Goal: Task Accomplishment & Management: Manage account settings

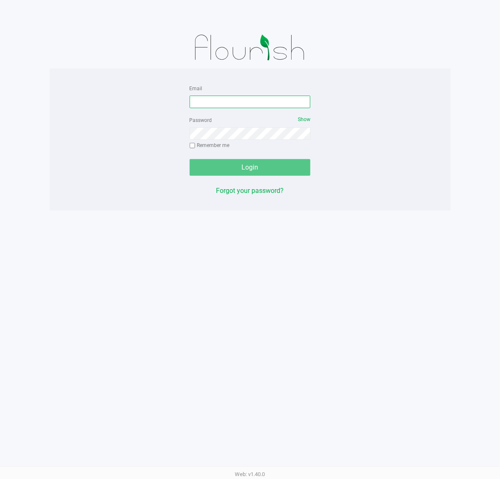
drag, startPoint x: 203, startPoint y: 106, endPoint x: 234, endPoint y: 95, distance: 33.0
click at [203, 106] on input "Email" at bounding box center [250, 102] width 121 height 13
type input "[EMAIL_ADDRESS][DOMAIN_NAME]"
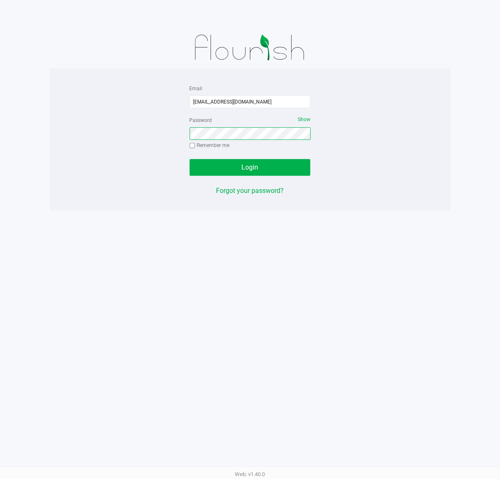
click at [190, 159] on button "Login" at bounding box center [250, 167] width 121 height 17
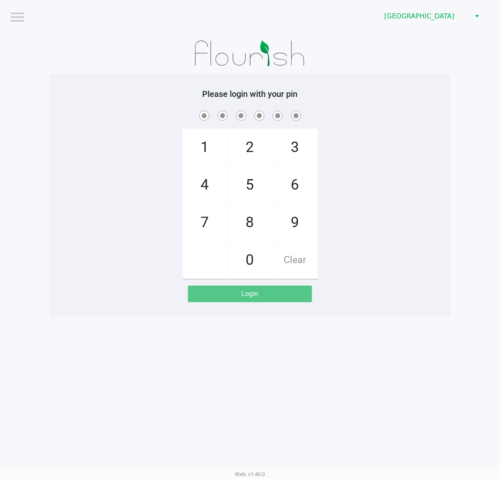
click at [457, 249] on app-pos-login-wrapper "Logout [GEOGRAPHIC_DATA] WC Please login with your pin 1 4 7 2 5 8 0 3 6 9 Clea…" at bounding box center [250, 158] width 500 height 317
checkbox input "true"
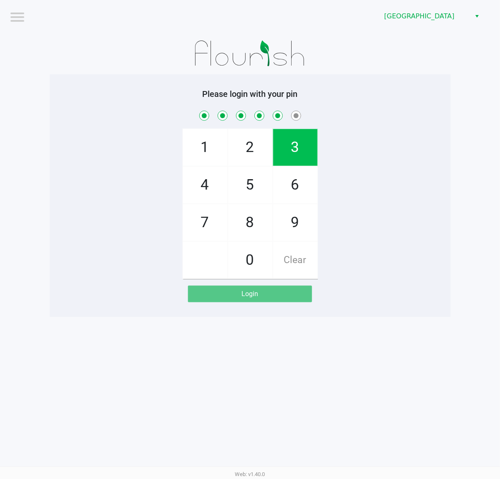
checkbox input "true"
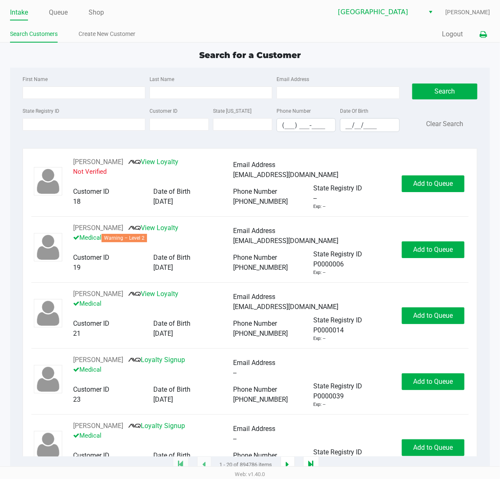
click at [485, 35] on icon at bounding box center [483, 35] width 7 height 6
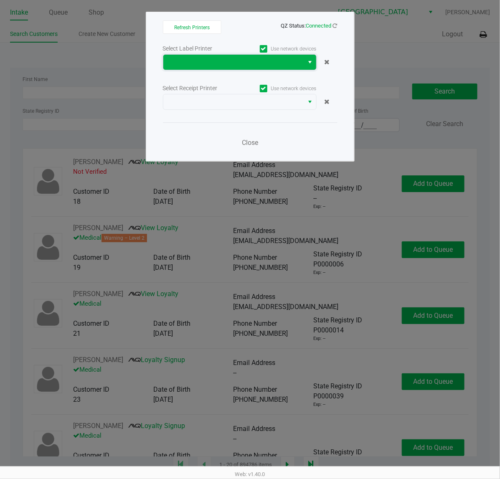
click at [214, 66] on span at bounding box center [233, 62] width 131 height 10
drag, startPoint x: 220, startPoint y: 175, endPoint x: 168, endPoint y: 142, distance: 61.3
click at [166, 142] on div "Close" at bounding box center [250, 137] width 175 height 31
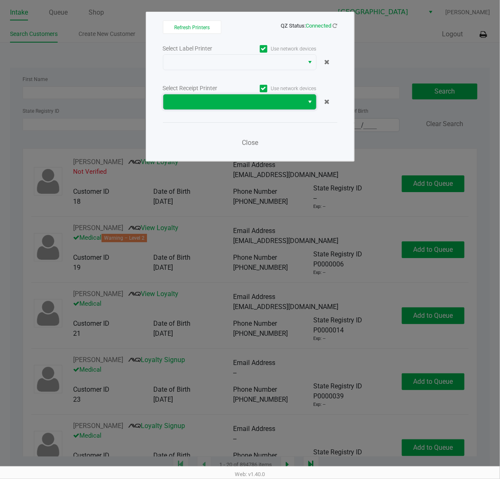
click at [220, 103] on span at bounding box center [233, 102] width 131 height 10
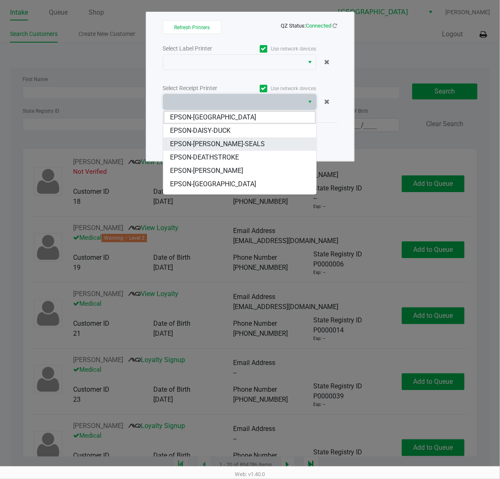
click at [221, 145] on span "EPSON-DAN-SEALS" at bounding box center [217, 144] width 95 height 10
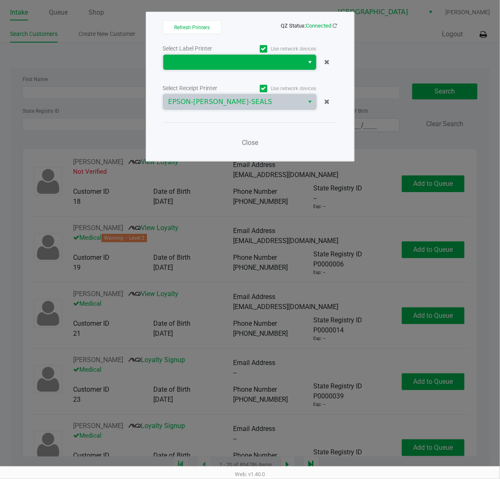
click at [249, 65] on span at bounding box center [233, 62] width 131 height 10
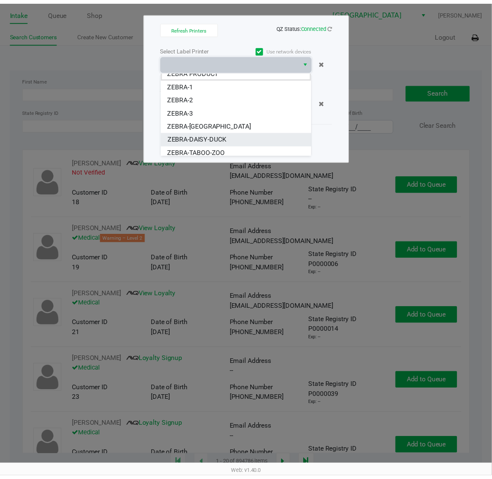
scroll to position [10, 0]
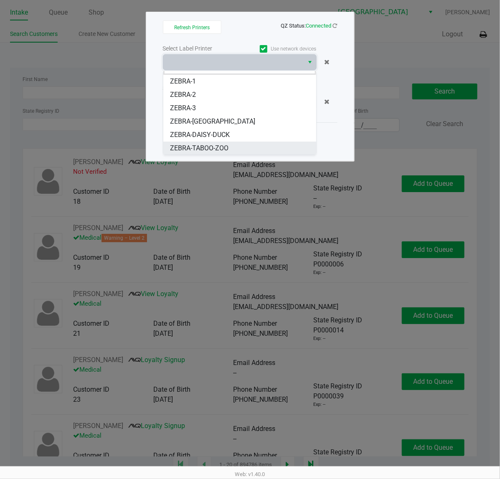
click at [224, 146] on span "ZEBRA-TABOO-ZOO" at bounding box center [199, 148] width 58 height 10
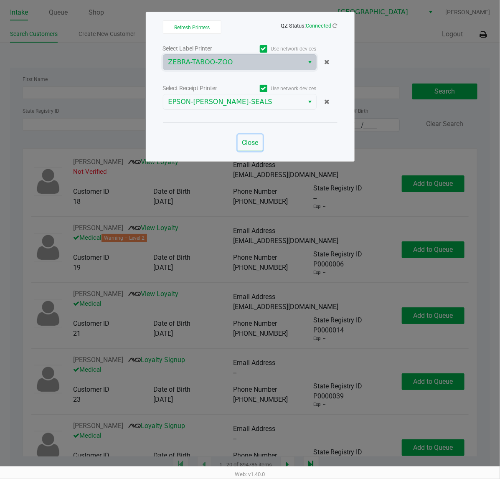
click at [251, 141] on span "Close" at bounding box center [250, 143] width 16 height 8
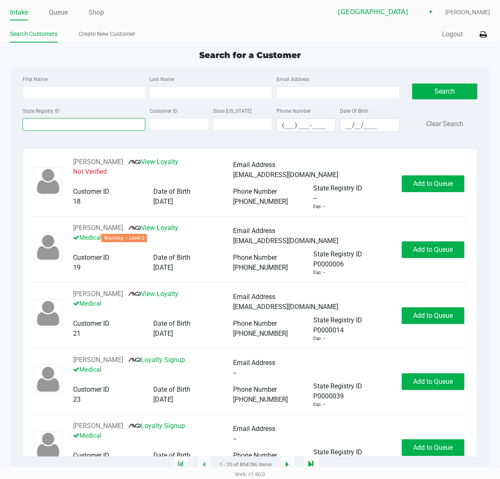
click at [117, 123] on input "State Registry ID" at bounding box center [84, 124] width 123 height 13
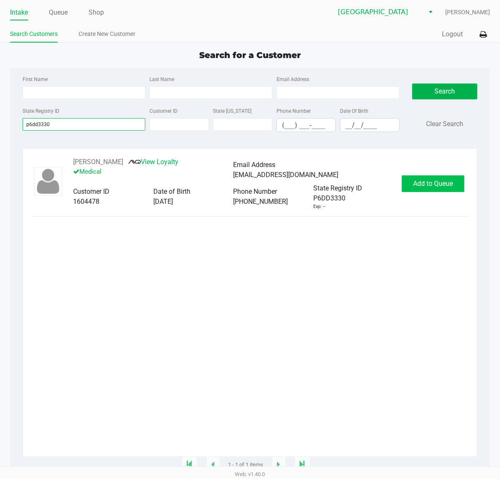
type input "p6dd3330"
click at [429, 184] on span "Add to Queue" at bounding box center [434, 184] width 40 height 8
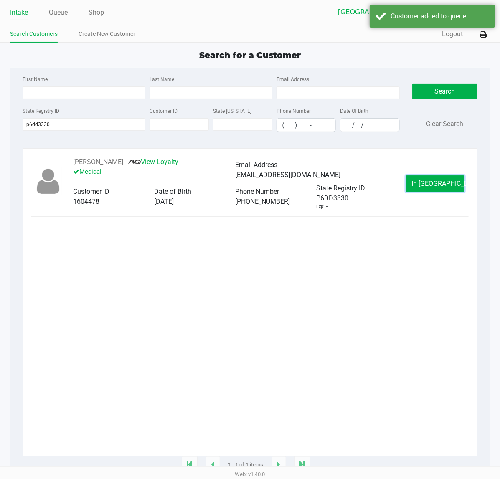
click at [429, 188] on span "In Queue" at bounding box center [447, 184] width 70 height 8
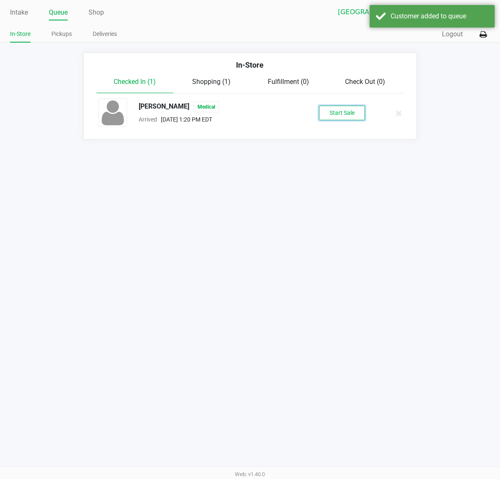
click at [348, 109] on button "Start Sale" at bounding box center [342, 113] width 46 height 15
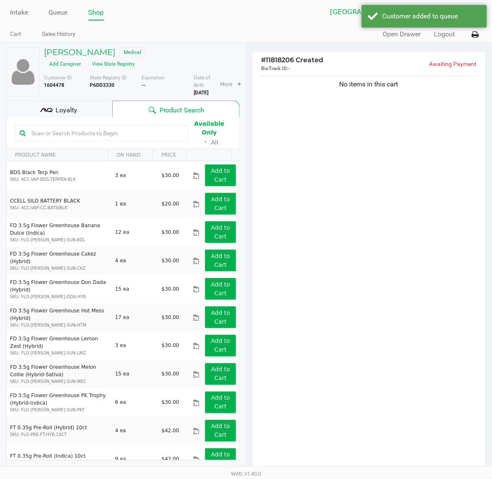
click at [342, 162] on div "No items in this cart" at bounding box center [369, 273] width 233 height 399
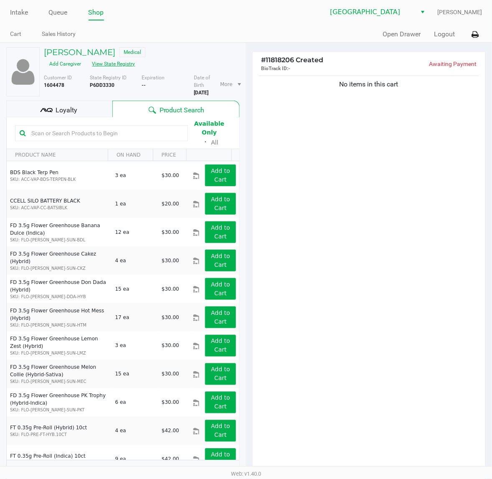
click at [128, 61] on button "View State Registry" at bounding box center [111, 63] width 49 height 13
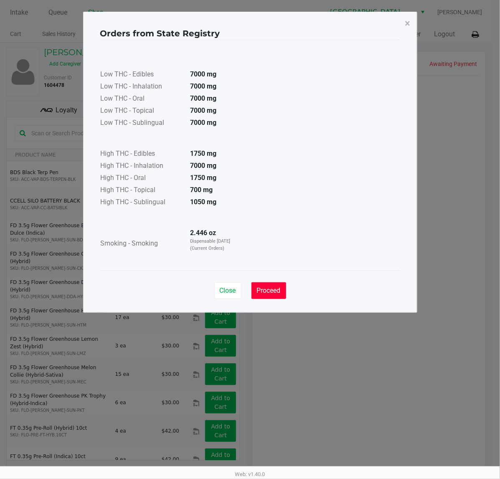
drag, startPoint x: 273, startPoint y: 290, endPoint x: 340, endPoint y: 210, distance: 104.1
click at [272, 288] on span "Proceed" at bounding box center [269, 291] width 24 height 8
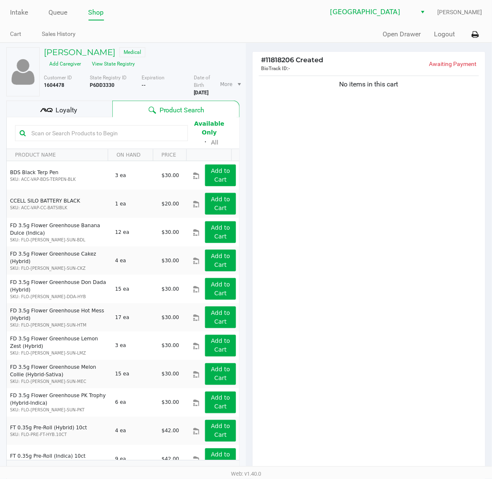
click at [346, 192] on div "No items in this cart" at bounding box center [369, 273] width 233 height 399
click at [66, 112] on div "Loyalty" at bounding box center [59, 109] width 106 height 17
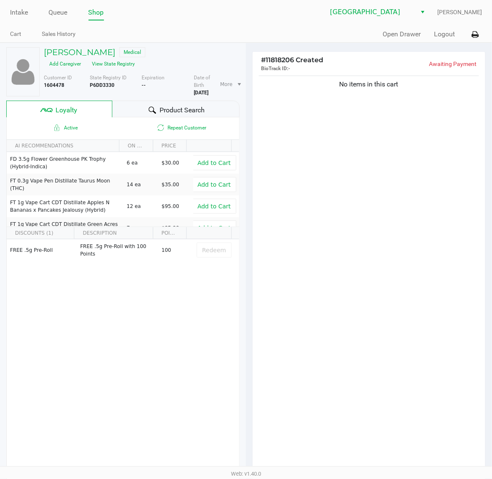
click at [350, 301] on div "No items in this cart" at bounding box center [369, 273] width 233 height 399
click at [345, 278] on div "No items in this cart" at bounding box center [369, 273] width 233 height 399
click at [401, 228] on div "No items in this cart" at bounding box center [369, 273] width 233 height 399
click at [382, 196] on div "No items in this cart" at bounding box center [369, 273] width 233 height 399
click at [320, 280] on div "No items in this cart" at bounding box center [369, 273] width 233 height 399
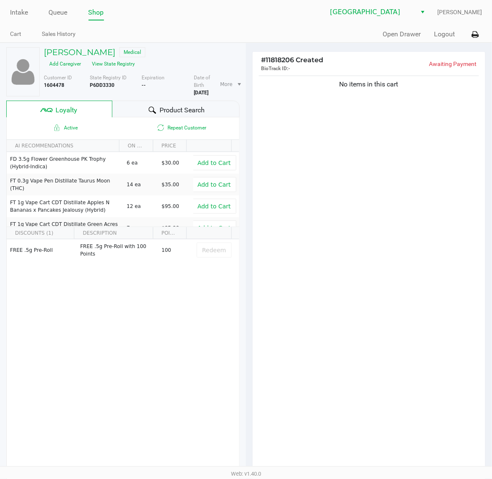
click at [334, 275] on div "No items in this cart" at bounding box center [369, 273] width 233 height 399
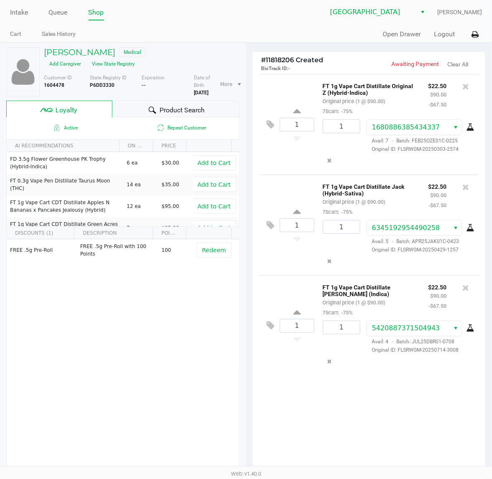
scroll to position [104, 0]
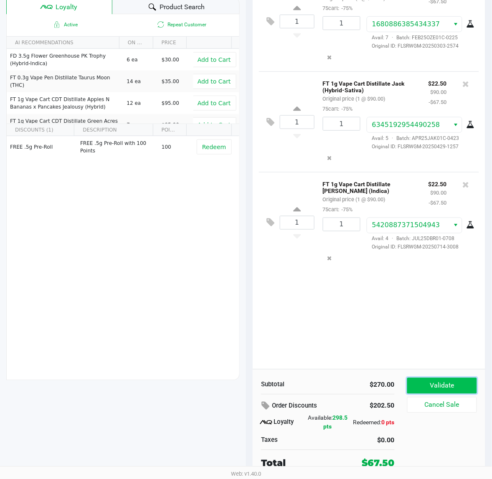
click at [459, 386] on button "Validate" at bounding box center [442, 386] width 70 height 16
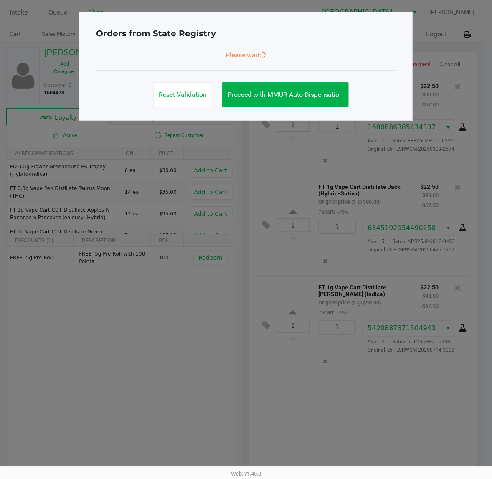
scroll to position [0, 0]
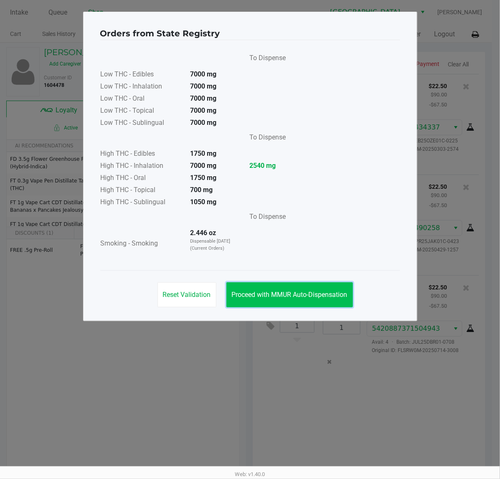
click at [293, 297] on span "Proceed with MMUR Auto-Dispensation" at bounding box center [290, 295] width 116 height 8
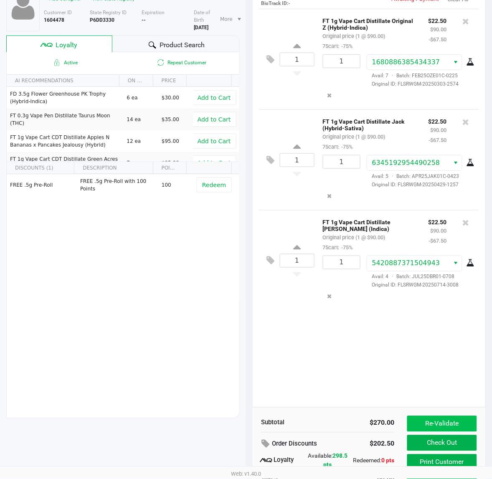
scroll to position [104, 0]
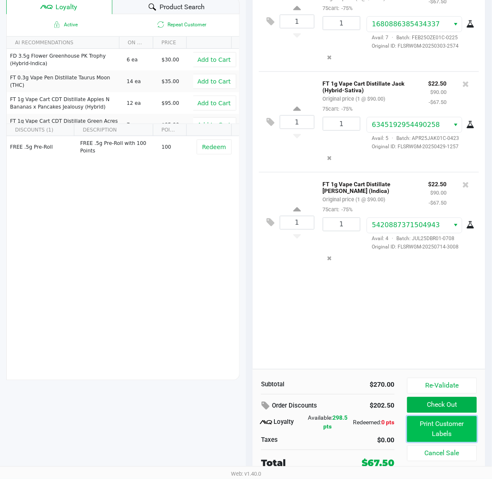
click at [444, 429] on button "Print Customer Labels" at bounding box center [442, 430] width 70 height 26
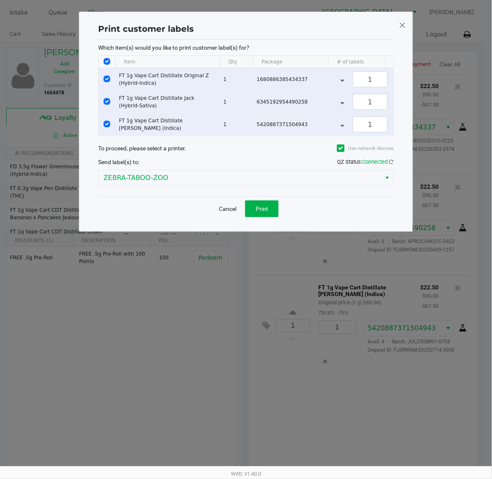
scroll to position [0, 0]
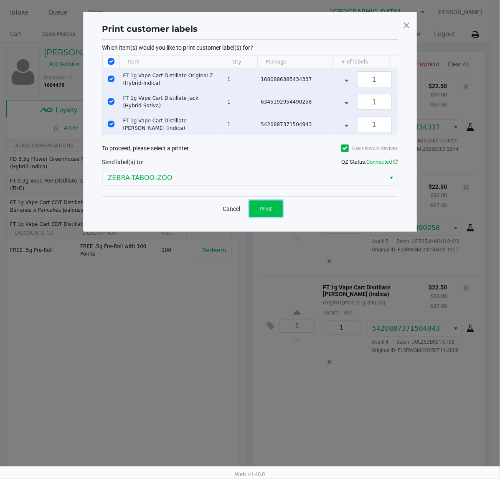
click at [264, 212] on span "Print" at bounding box center [266, 209] width 13 height 7
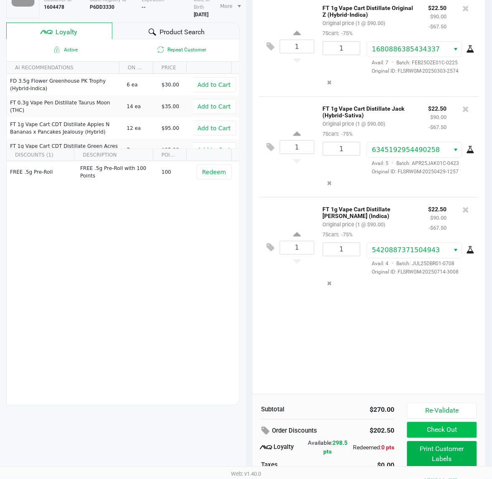
scroll to position [104, 0]
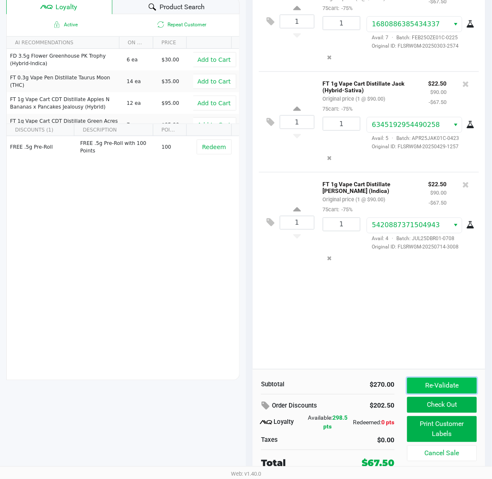
click at [440, 385] on button "Re-Validate" at bounding box center [442, 386] width 70 height 16
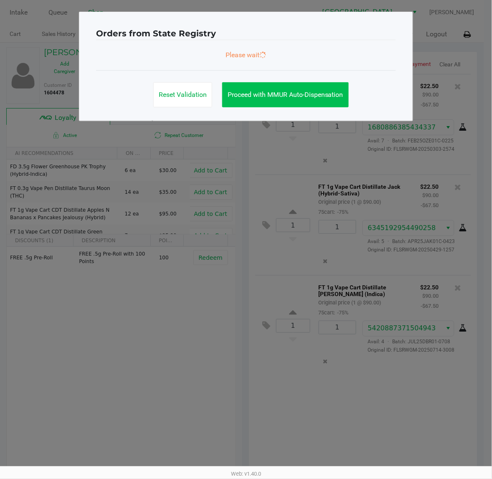
scroll to position [0, 0]
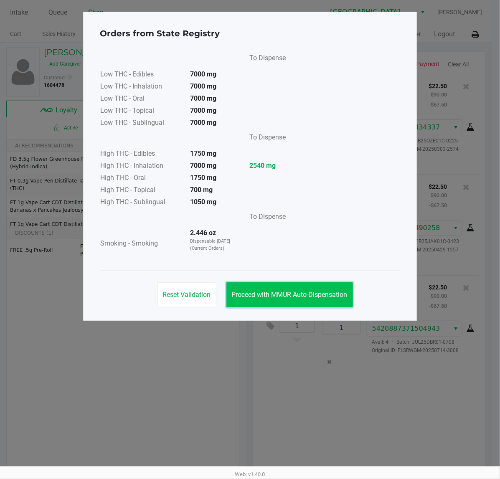
drag, startPoint x: 263, startPoint y: 300, endPoint x: 374, endPoint y: 343, distance: 119.2
click at [263, 299] on button "Proceed with MMUR Auto-Dispensation" at bounding box center [289, 294] width 127 height 25
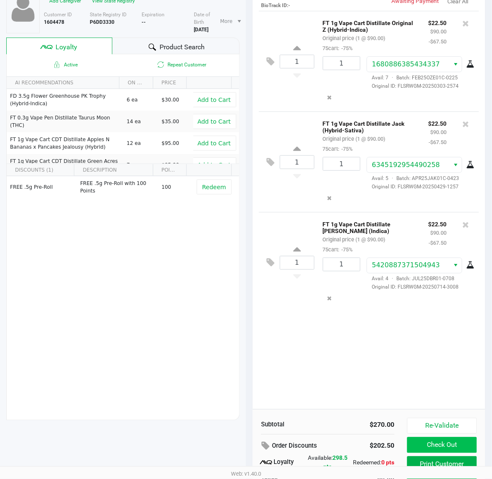
scroll to position [104, 0]
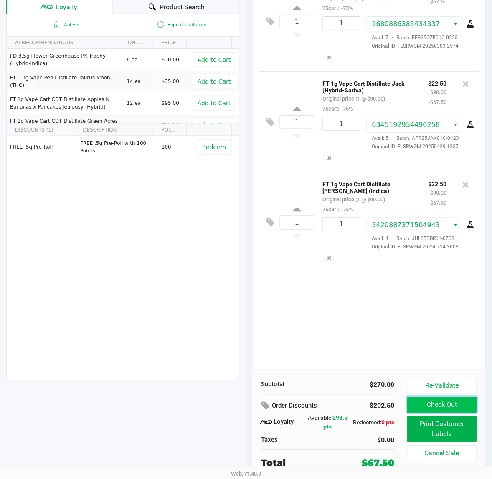
click at [443, 405] on button "Check Out" at bounding box center [442, 405] width 70 height 16
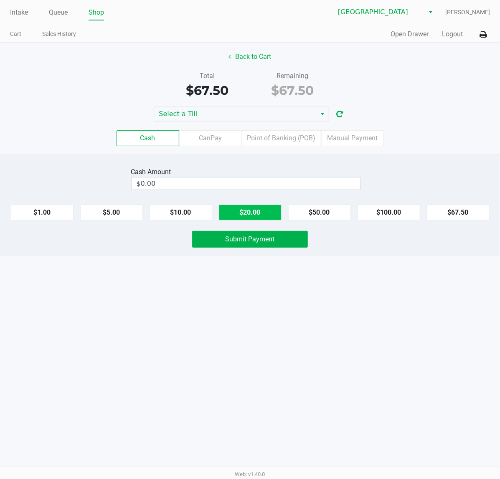
click at [262, 210] on button "$20.00" at bounding box center [250, 213] width 63 height 16
click at [261, 210] on button "$20.00" at bounding box center [250, 213] width 63 height 16
type input "$80.00"
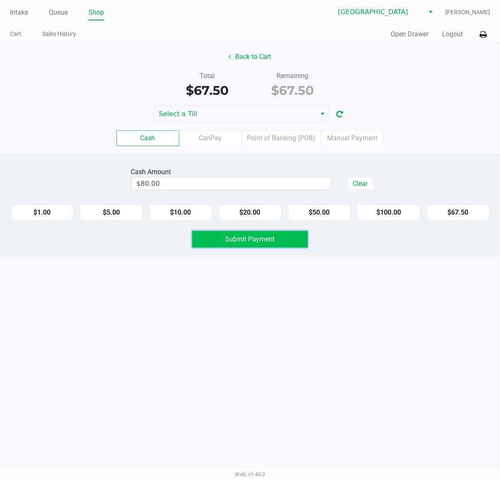
click at [257, 248] on button "Submit Payment" at bounding box center [250, 239] width 116 height 17
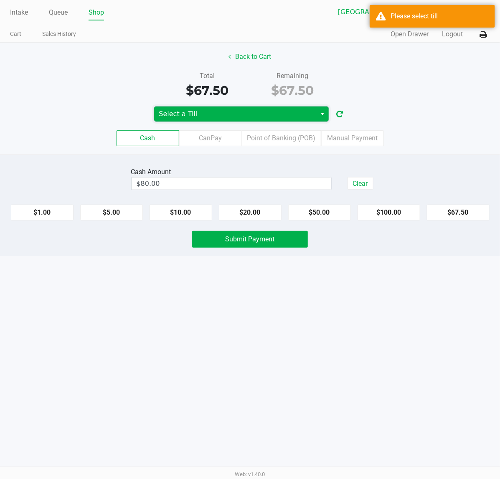
click at [277, 111] on span "Select a Till" at bounding box center [235, 114] width 153 height 10
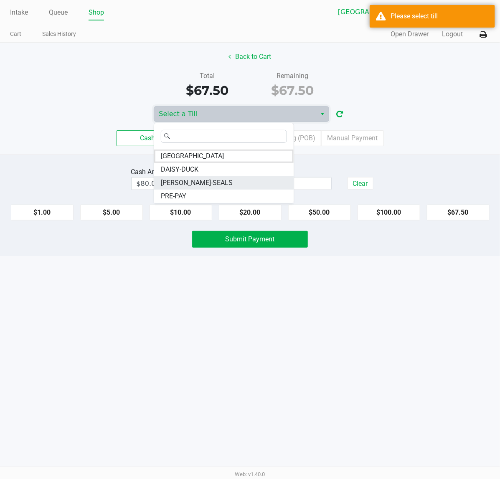
click at [187, 180] on span "DAN-SEALS" at bounding box center [197, 183] width 72 height 10
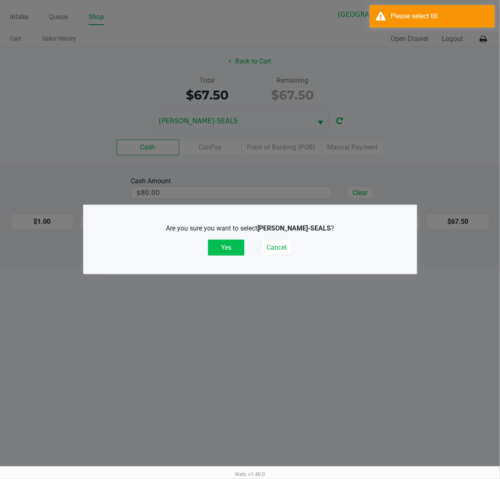
click at [218, 248] on button "Yes" at bounding box center [226, 248] width 36 height 16
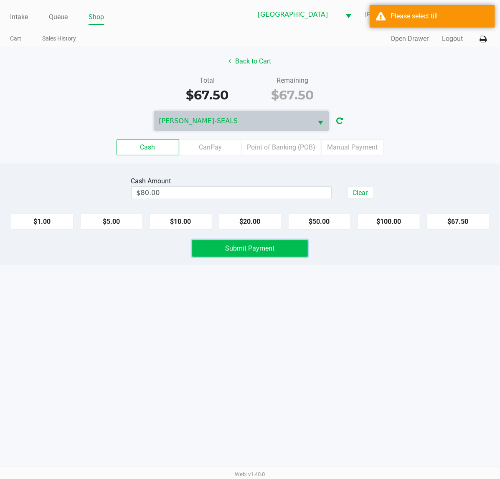
click at [240, 250] on span "Submit Payment" at bounding box center [250, 248] width 49 height 8
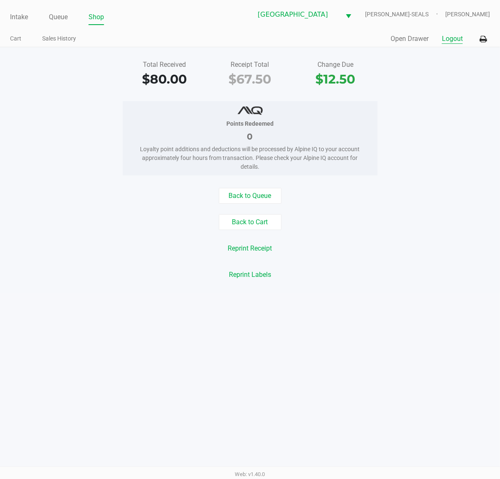
click at [460, 34] on button "Logout" at bounding box center [452, 39] width 21 height 10
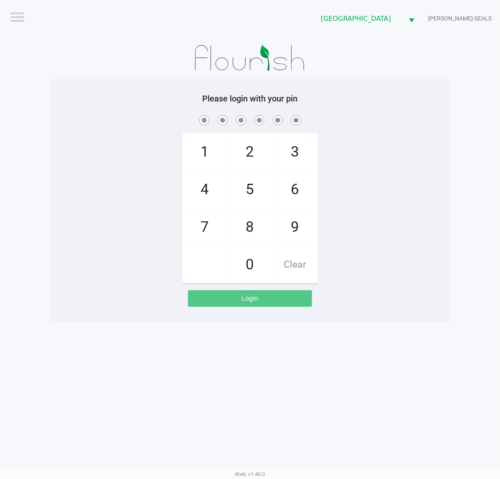
click at [433, 211] on div "1 4 7 2 5 8 0 3 6 9 Clear" at bounding box center [250, 199] width 401 height 170
checkbox input "true"
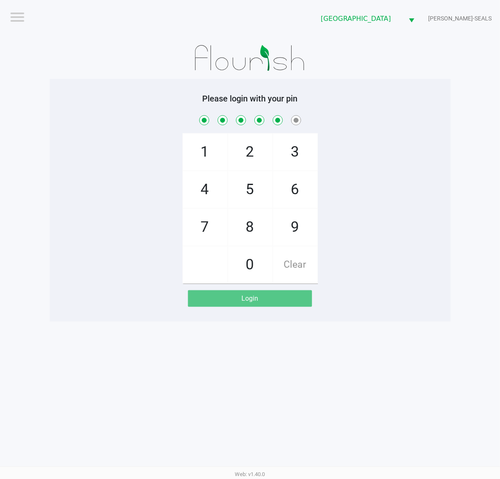
checkbox input "true"
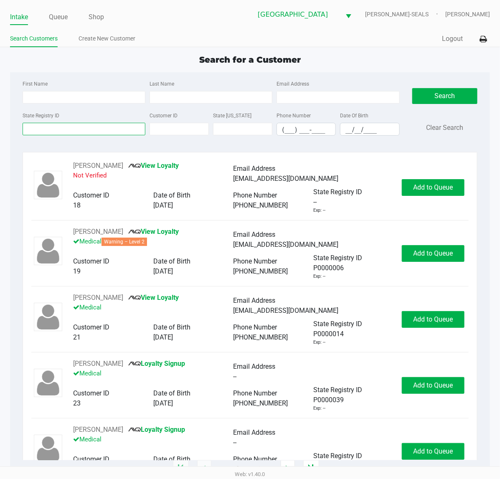
click at [59, 132] on input "State Registry ID" at bounding box center [84, 129] width 123 height 13
click at [74, 130] on input "State Registry ID" at bounding box center [84, 129] width 123 height 13
click at [76, 130] on input "State Registry ID" at bounding box center [84, 129] width 123 height 13
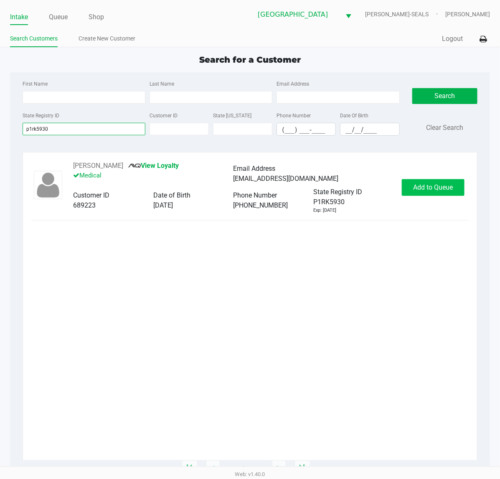
type input "p1rk5930"
click at [420, 185] on span "Add to Queue" at bounding box center [434, 187] width 40 height 8
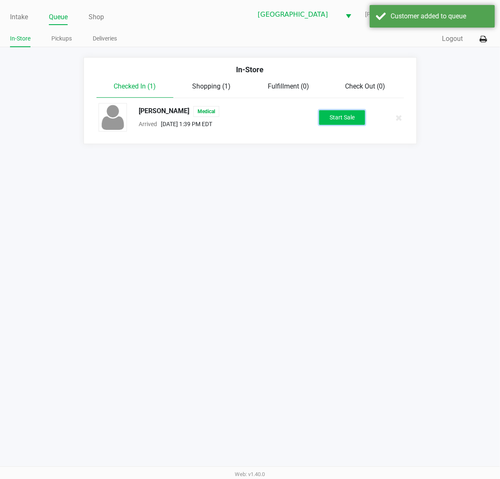
click at [343, 117] on button "Start Sale" at bounding box center [342, 117] width 46 height 15
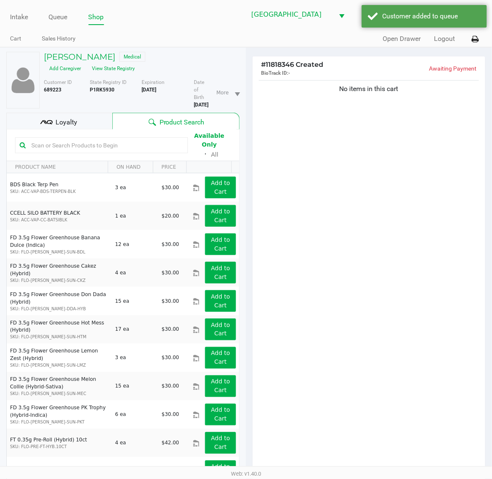
drag, startPoint x: 370, startPoint y: 150, endPoint x: 242, endPoint y: 96, distance: 138.9
click at [370, 150] on div "No items in this cart" at bounding box center [369, 278] width 233 height 399
click at [116, 63] on button "View State Registry" at bounding box center [111, 68] width 49 height 13
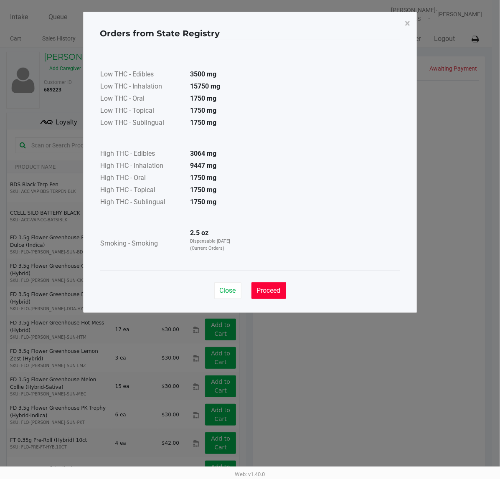
click at [264, 291] on span "Proceed" at bounding box center [269, 291] width 24 height 8
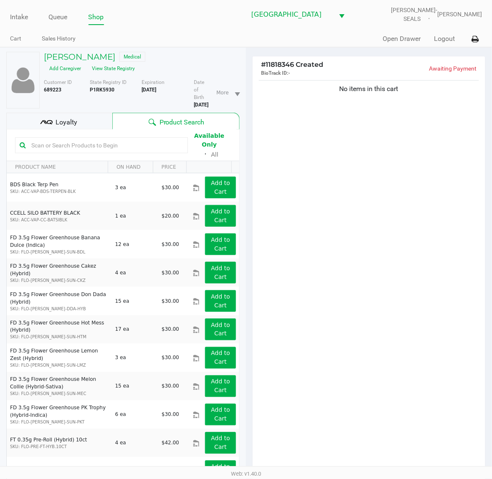
click at [62, 122] on span "Loyalty" at bounding box center [67, 122] width 22 height 10
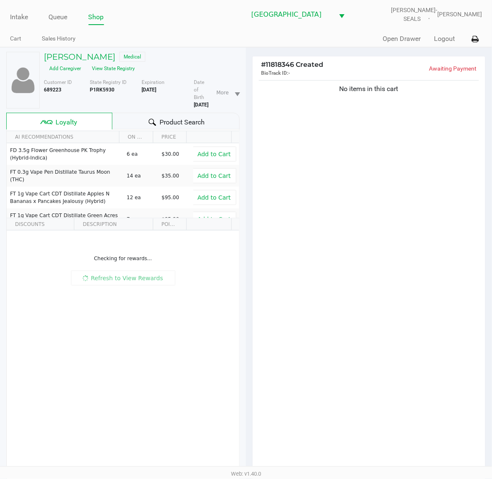
click at [332, 222] on div "No items in this cart" at bounding box center [369, 278] width 233 height 399
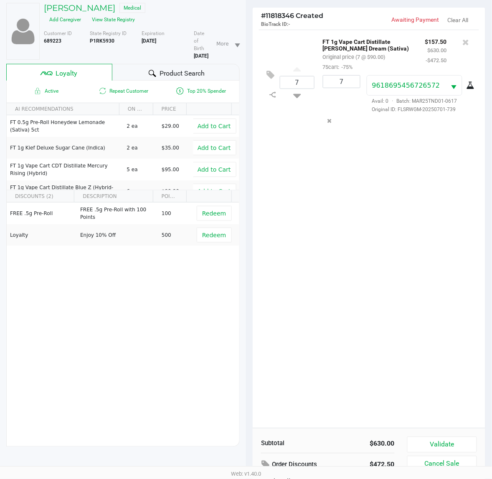
scroll to position [109, 0]
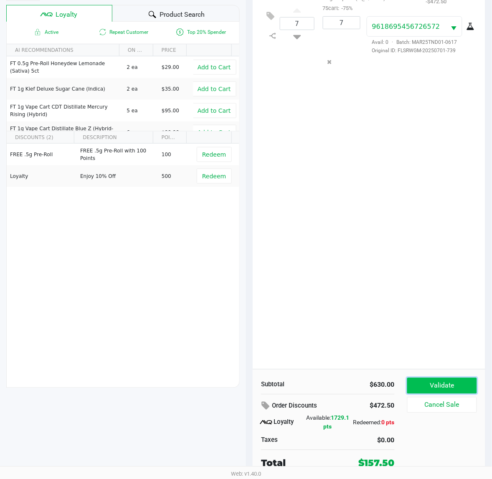
click at [434, 386] on button "Validate" at bounding box center [442, 386] width 70 height 16
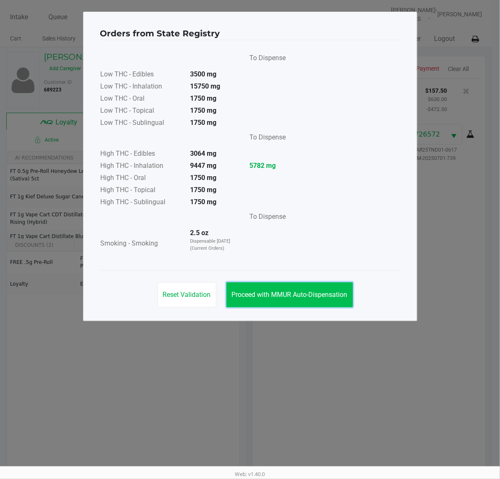
click at [301, 296] on span "Proceed with MMUR Auto-Dispensation" at bounding box center [290, 295] width 116 height 8
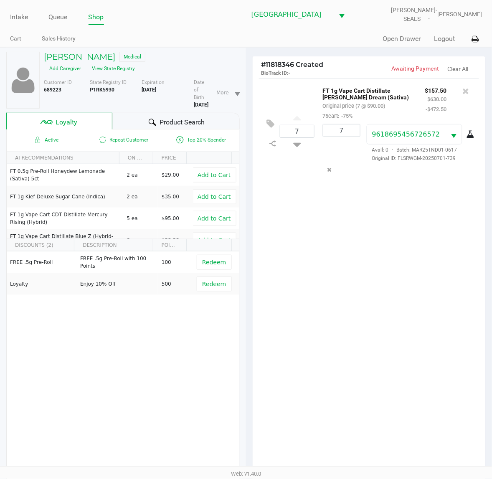
click at [366, 303] on div "7 FT 1g Vape Cart Distillate Tangie Dream (Sativa) Original price (7 @ $90.00) …" at bounding box center [369, 278] width 233 height 399
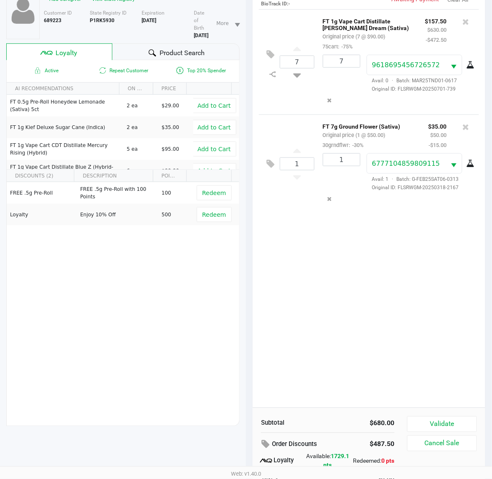
scroll to position [109, 0]
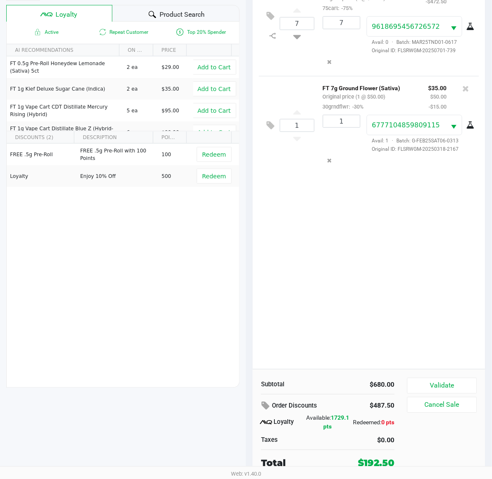
click at [411, 313] on div "7 FT 1g Vape Cart Distillate Tangie Dream (Sativa) Original price (7 @ $90.00) …" at bounding box center [369, 170] width 233 height 399
click at [417, 310] on div "7 FT 1g Vape Cart Distillate Tangie Dream (Sativa) Original price (7 @ $90.00) …" at bounding box center [369, 170] width 233 height 399
click at [398, 300] on div "7 FT 1g Vape Cart Distillate Tangie Dream (Sativa) Original price (7 @ $90.00) …" at bounding box center [369, 170] width 233 height 399
click at [360, 216] on div "7 FT 1g Vape Cart Distillate Tangie Dream (Sativa) Original price (7 @ $90.00) …" at bounding box center [369, 170] width 233 height 399
click at [381, 262] on div "7 FT 1g Vape Cart Distillate Tangie Dream (Sativa) Original price (7 @ $90.00) …" at bounding box center [369, 170] width 233 height 399
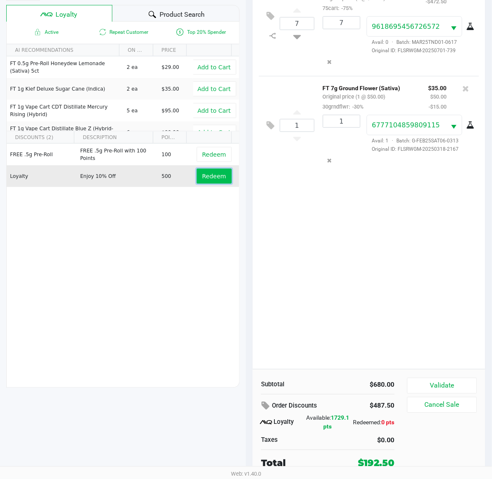
click at [207, 178] on span "Redeem" at bounding box center [214, 176] width 24 height 7
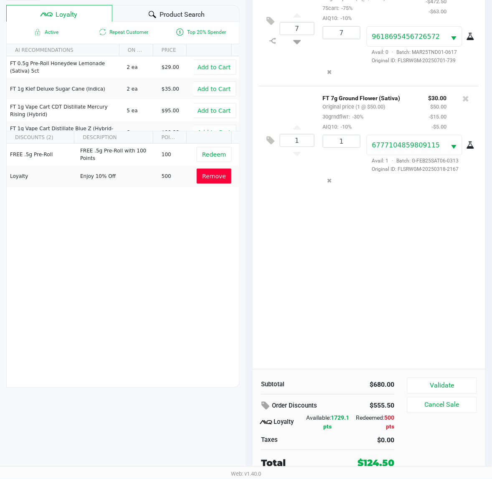
drag, startPoint x: 210, startPoint y: 176, endPoint x: 358, endPoint y: 310, distance: 199.1
click at [210, 176] on span "Remove" at bounding box center [214, 176] width 24 height 7
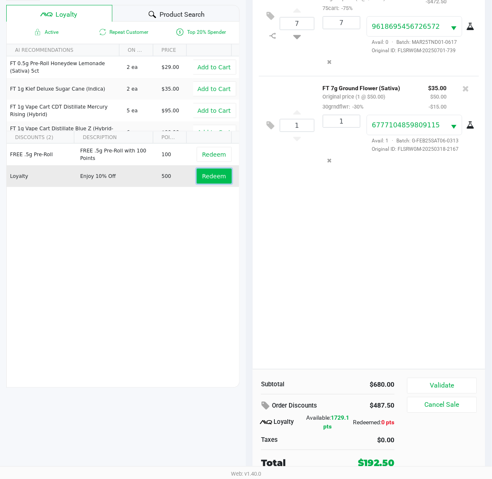
click at [214, 178] on span "Redeem" at bounding box center [214, 176] width 24 height 7
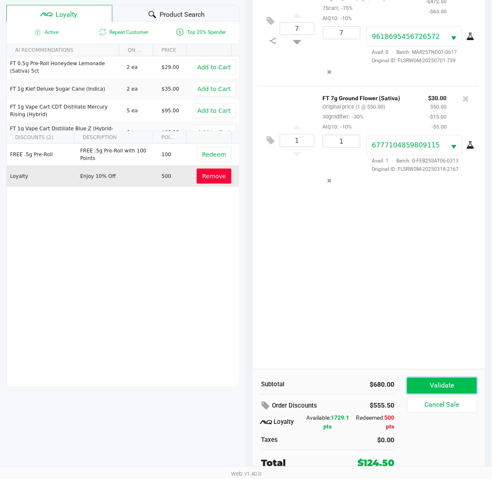
click at [454, 385] on button "Validate" at bounding box center [442, 386] width 70 height 16
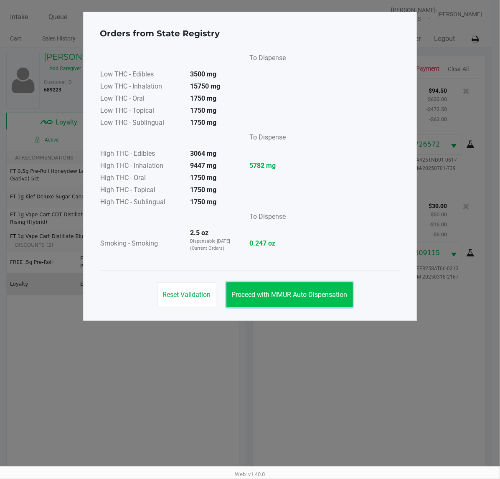
click at [276, 293] on span "Proceed with MMUR Auto-Dispensation" at bounding box center [290, 295] width 116 height 8
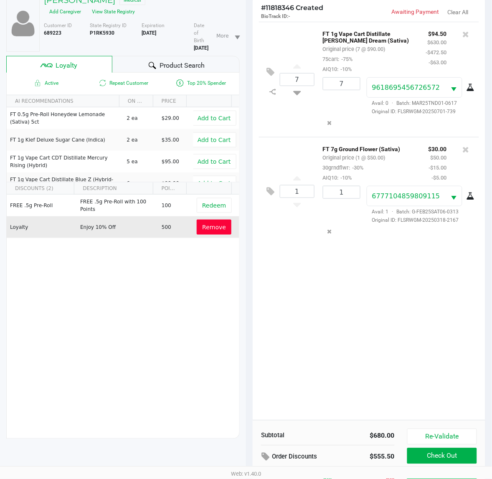
scroll to position [109, 0]
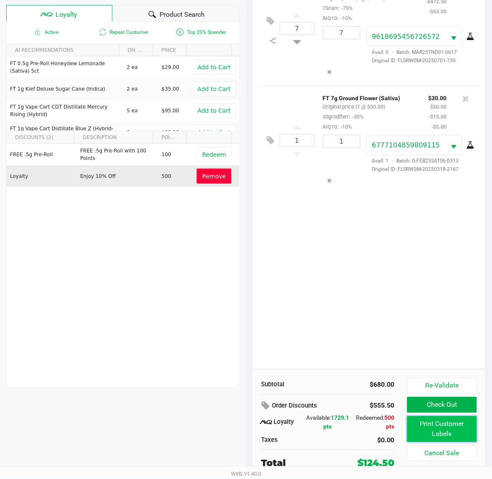
click at [442, 432] on button "Print Customer Labels" at bounding box center [442, 430] width 70 height 26
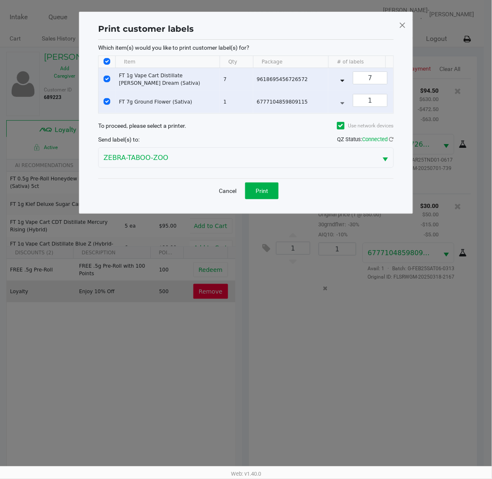
scroll to position [0, 0]
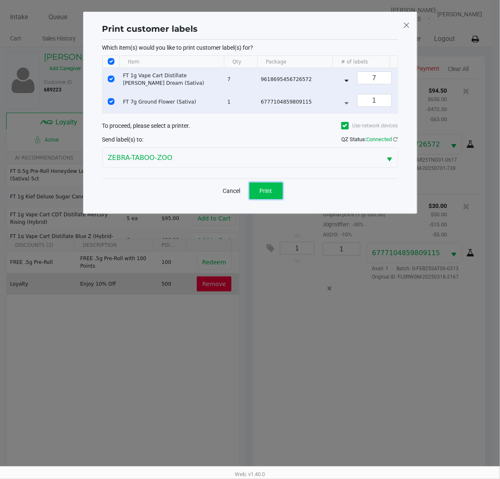
click at [267, 194] on span "Print" at bounding box center [266, 191] width 13 height 7
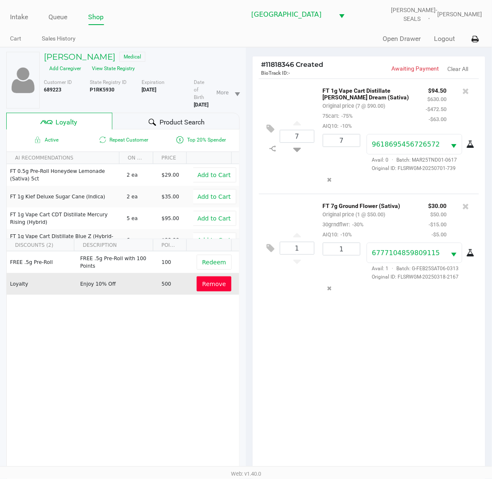
click at [384, 351] on div "7 FT 1g Vape Cart Distillate Tangie Dream (Sativa) Original price (7 @ $90.00) …" at bounding box center [369, 278] width 233 height 399
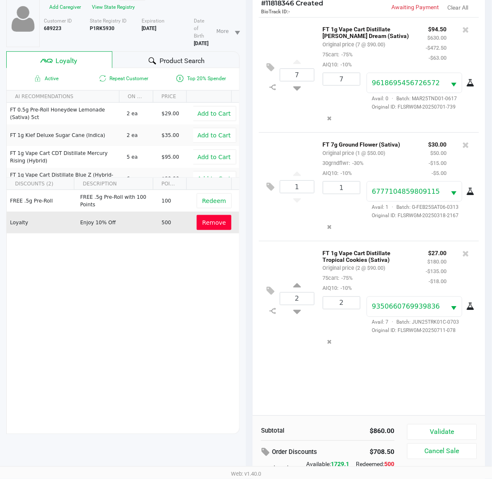
scroll to position [109, 0]
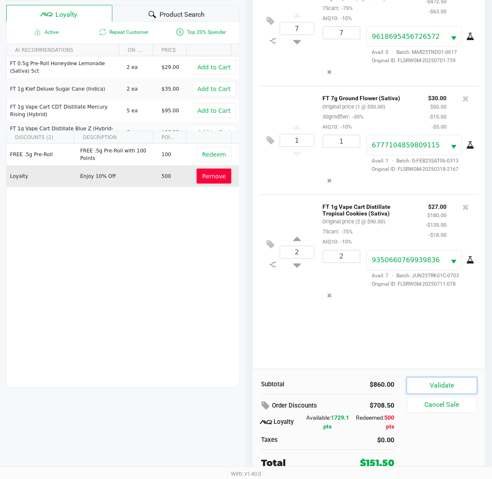
click at [450, 382] on button "Validate" at bounding box center [442, 386] width 70 height 16
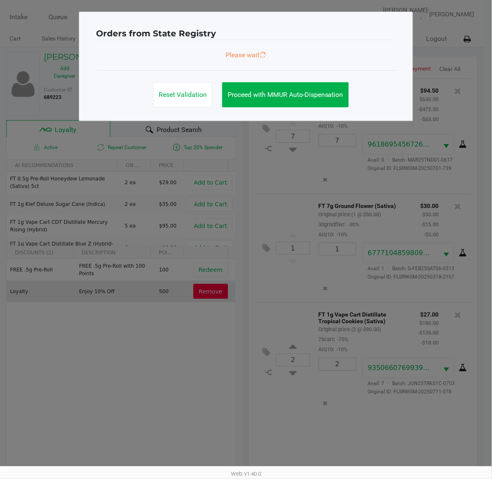
scroll to position [0, 0]
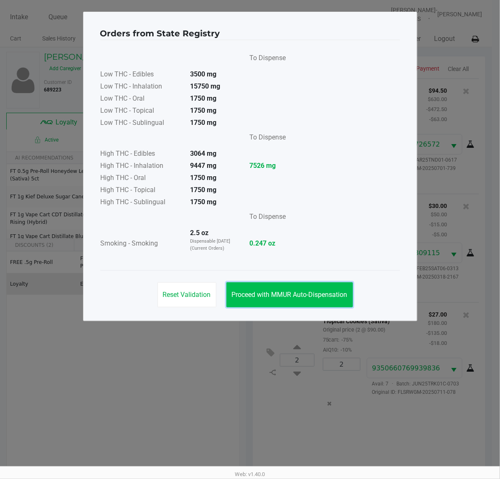
click at [297, 297] on span "Proceed with MMUR Auto-Dispensation" at bounding box center [290, 295] width 116 height 8
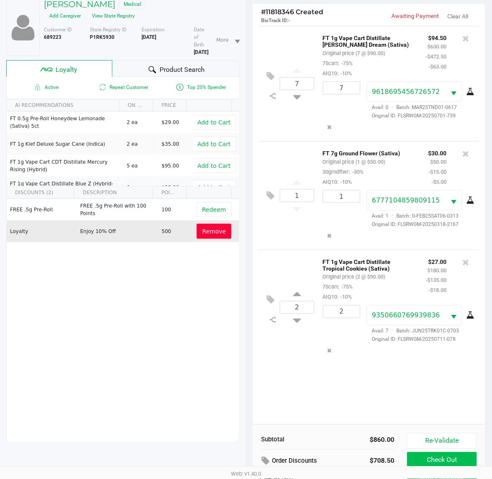
scroll to position [109, 0]
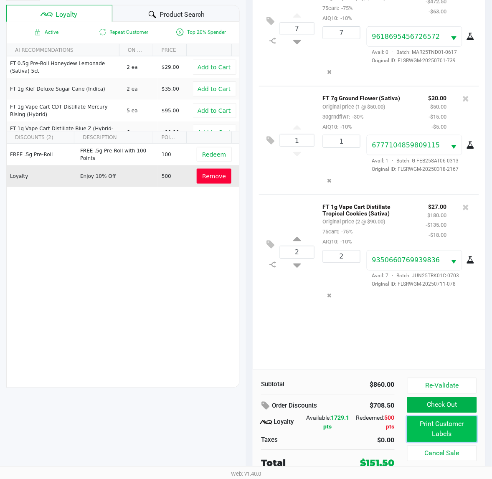
click at [445, 432] on button "Print Customer Labels" at bounding box center [442, 430] width 70 height 26
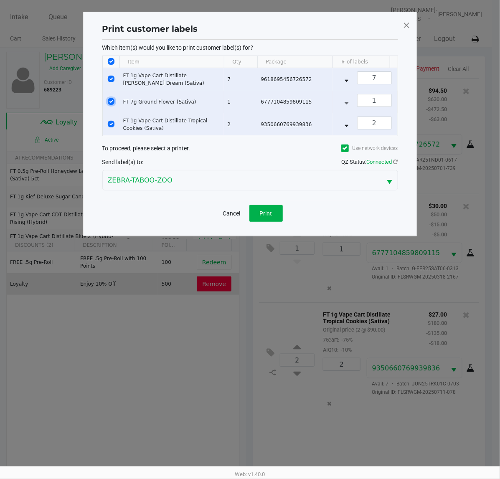
click at [112, 99] on input "Select Row" at bounding box center [111, 101] width 7 height 7
checkbox input "false"
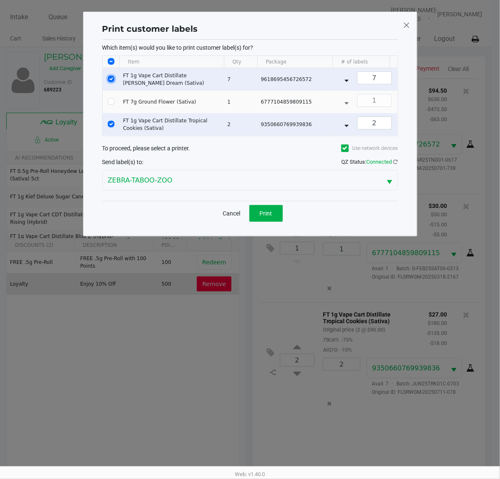
drag, startPoint x: 111, startPoint y: 79, endPoint x: 122, endPoint y: 89, distance: 14.2
click at [111, 80] on input "Select Row" at bounding box center [111, 79] width 7 height 7
checkbox input "false"
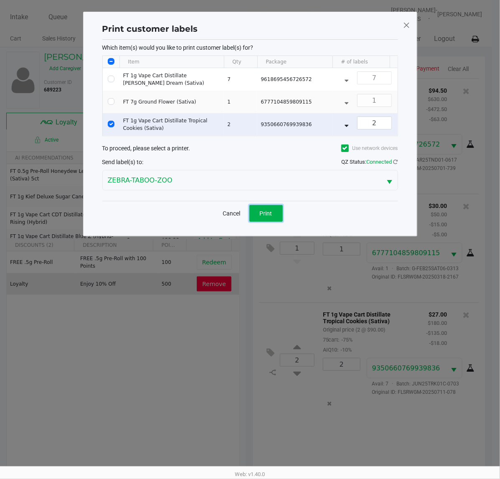
drag, startPoint x: 262, startPoint y: 217, endPoint x: 285, endPoint y: 234, distance: 28.7
click at [263, 218] on button "Print" at bounding box center [265, 213] width 33 height 17
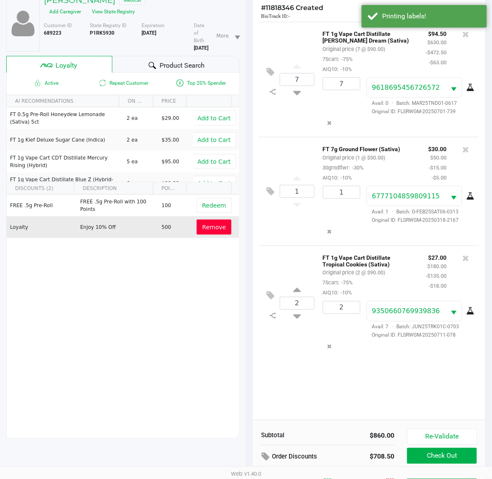
scroll to position [109, 0]
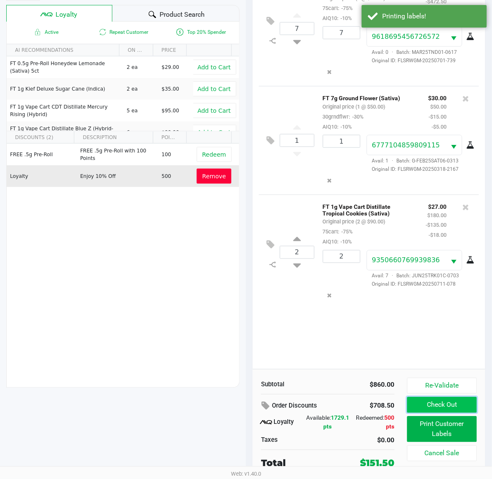
click at [419, 409] on button "Check Out" at bounding box center [442, 405] width 70 height 16
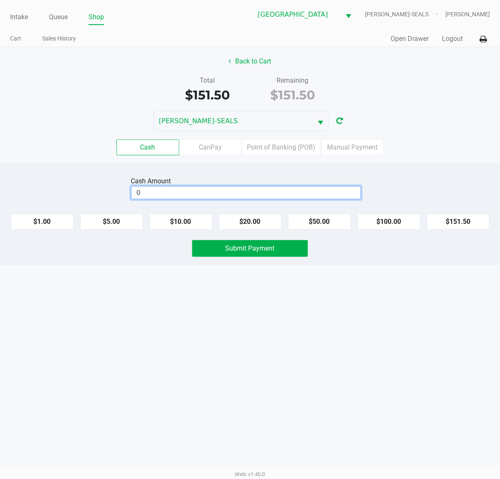
drag, startPoint x: 299, startPoint y: 194, endPoint x: 304, endPoint y: 195, distance: 5.0
click at [298, 193] on input "0" at bounding box center [246, 193] width 229 height 12
click at [272, 191] on input "160" at bounding box center [232, 193] width 200 height 12
type input "$160.00"
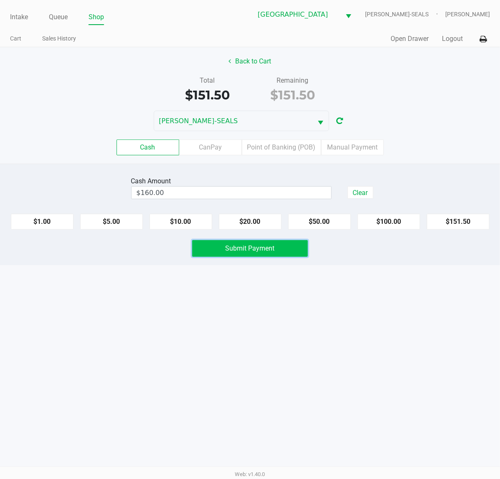
click at [288, 247] on button "Submit Payment" at bounding box center [250, 248] width 116 height 17
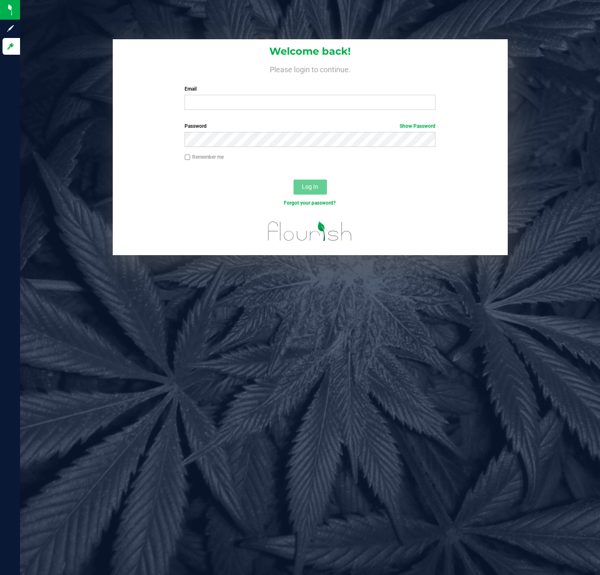
click at [220, 110] on div "Welcome back! Please login to continue. Email Required Please format your email…" at bounding box center [310, 77] width 395 height 77
click at [224, 108] on input "Email" at bounding box center [310, 102] width 251 height 15
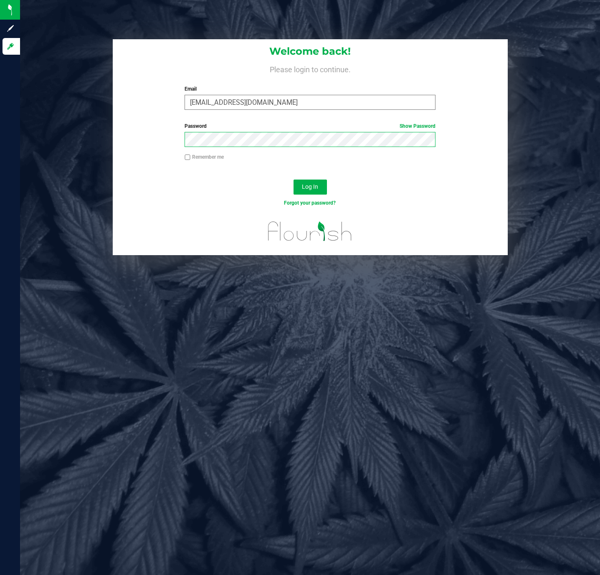
click at [294, 180] on button "Log In" at bounding box center [310, 187] width 33 height 15
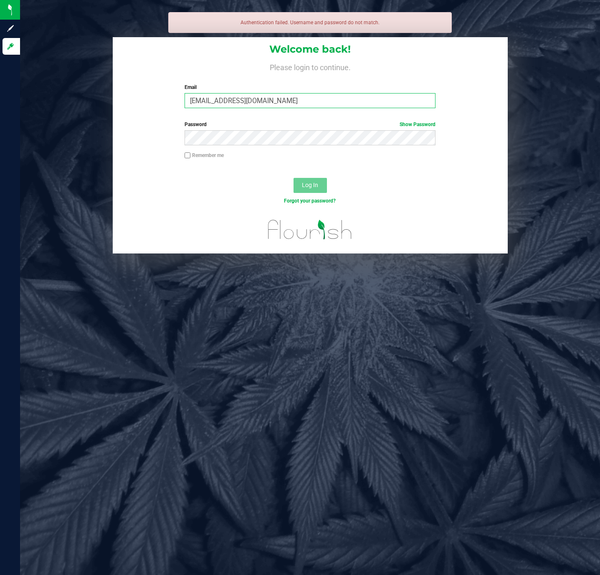
click at [264, 98] on input "mdaugherty@liveparallell.com" at bounding box center [310, 100] width 251 height 15
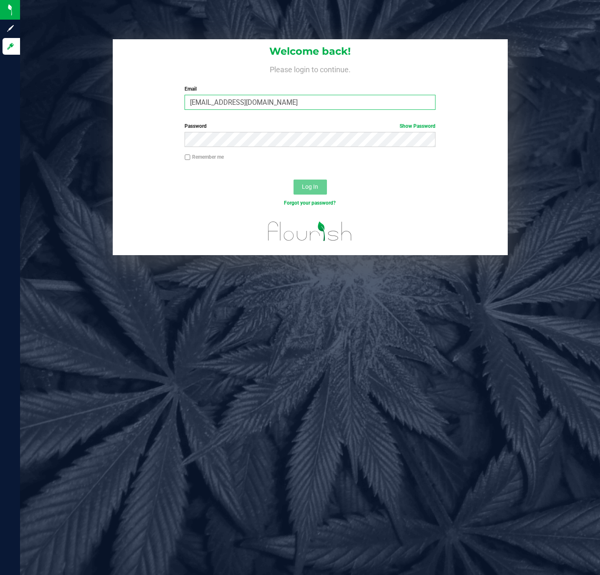
type input "[EMAIL_ADDRESS][DOMAIN_NAME]"
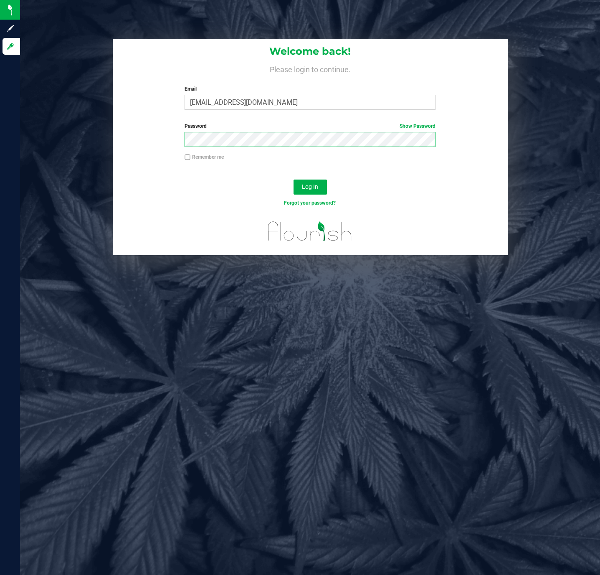
click at [294, 180] on button "Log In" at bounding box center [310, 187] width 33 height 15
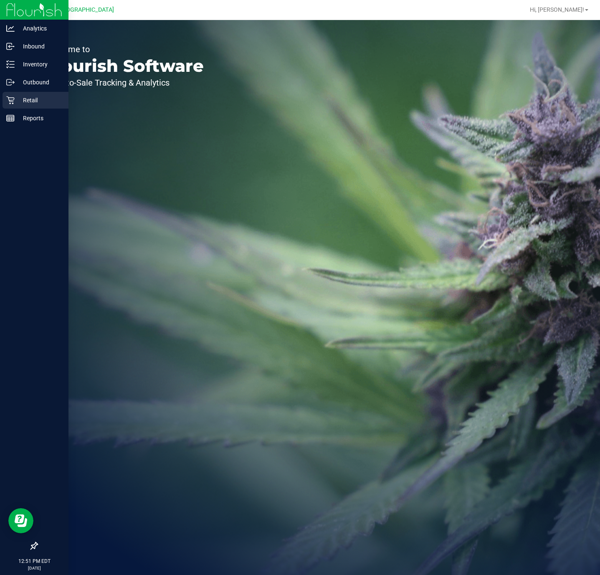
click at [15, 102] on p "Retail" at bounding box center [40, 100] width 50 height 10
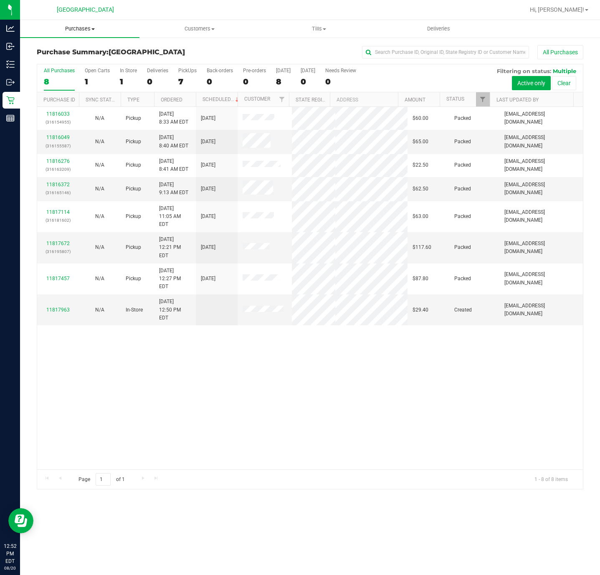
click at [93, 29] on span at bounding box center [93, 29] width 3 height 2
click at [69, 56] on li "Fulfillment" at bounding box center [80, 61] width 120 height 10
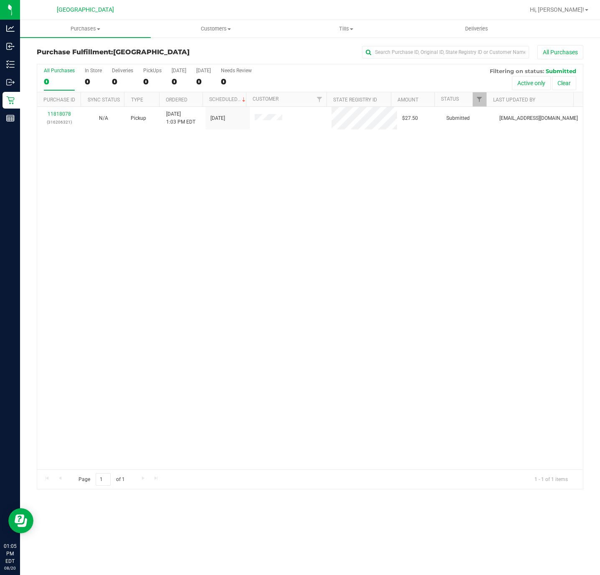
click at [442, 400] on div "11818078 (316206321) N/A Pickup 8/20/2025 1:03 PM EDT 8/20/2025 $27.50 Submitte…" at bounding box center [310, 288] width 546 height 363
click at [450, 420] on div "11818078 (316206321) N/A Pickup 8/20/2025 1:03 PM EDT 8/20/2025 $27.50 Submitte…" at bounding box center [310, 288] width 546 height 363
click at [402, 292] on div "No results found." at bounding box center [310, 316] width 546 height 419
click at [402, 291] on div "No results found." at bounding box center [310, 316] width 546 height 419
click at [184, 234] on div "No results found." at bounding box center [310, 316] width 546 height 419
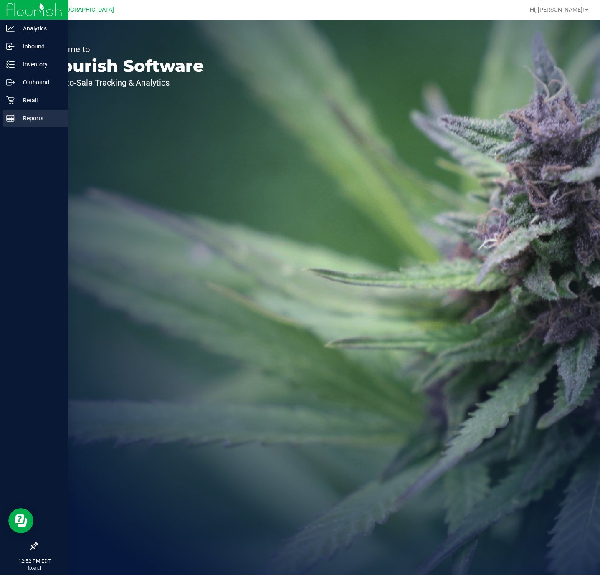
click at [7, 123] on div "Reports" at bounding box center [36, 118] width 66 height 17
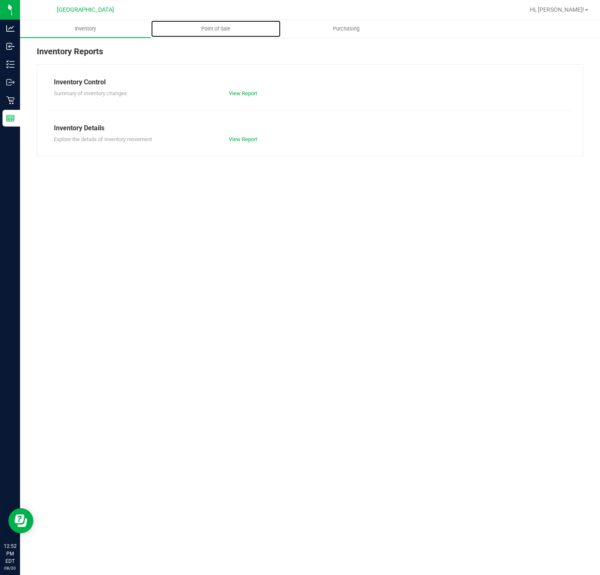
drag, startPoint x: 211, startPoint y: 29, endPoint x: 210, endPoint y: 43, distance: 13.8
click at [212, 30] on span "Point of Sale" at bounding box center [216, 29] width 52 height 8
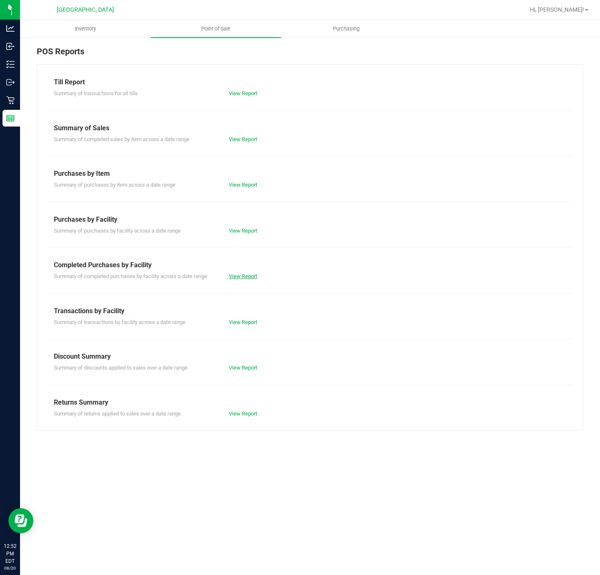
click at [249, 277] on link "View Report" at bounding box center [243, 276] width 28 height 6
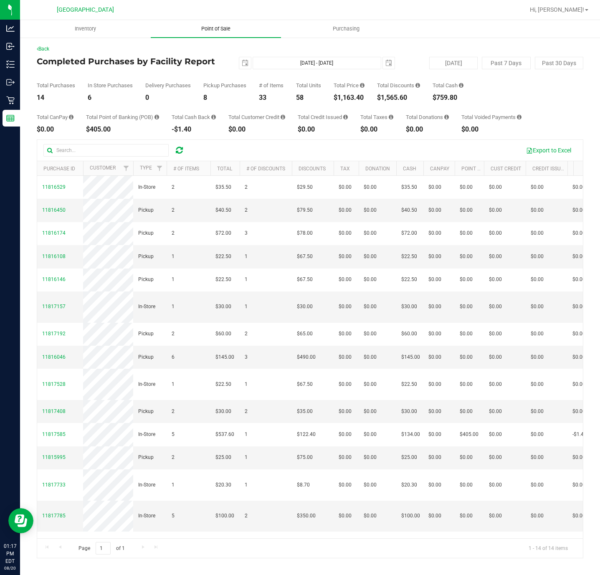
click at [203, 33] on uib-tab-heading "Point of Sale" at bounding box center [216, 29] width 131 height 18
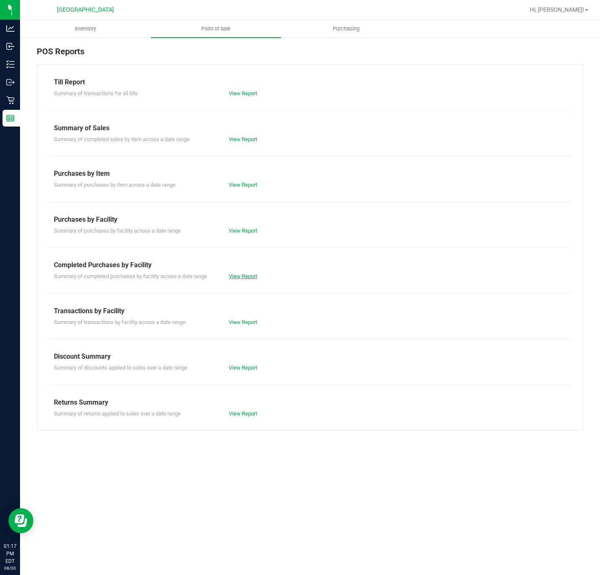
click at [241, 276] on link "View Report" at bounding box center [243, 276] width 28 height 6
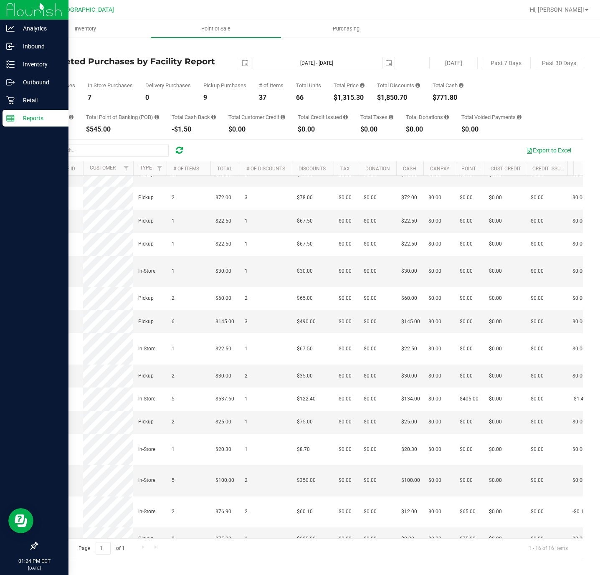
scroll to position [68, 0]
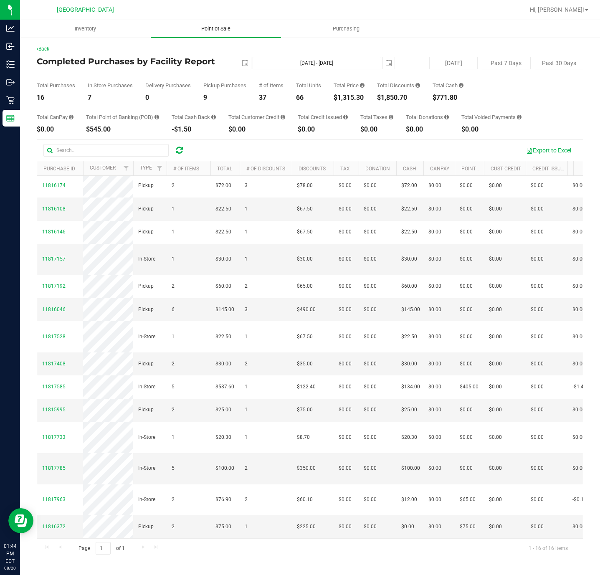
click at [221, 29] on span "Point of Sale" at bounding box center [216, 29] width 52 height 8
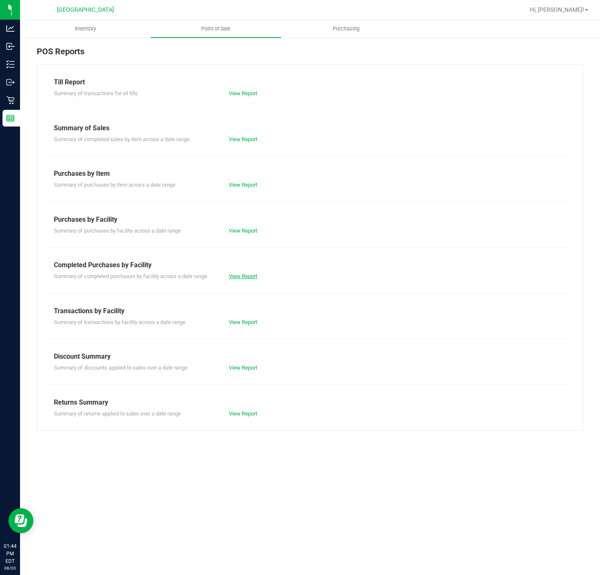
click at [248, 275] on div "View Report" at bounding box center [267, 276] width 88 height 8
click at [248, 281] on div "View Report" at bounding box center [267, 276] width 88 height 8
click at [240, 281] on div "View Report" at bounding box center [267, 276] width 88 height 8
click at [242, 277] on link "View Report" at bounding box center [243, 276] width 28 height 6
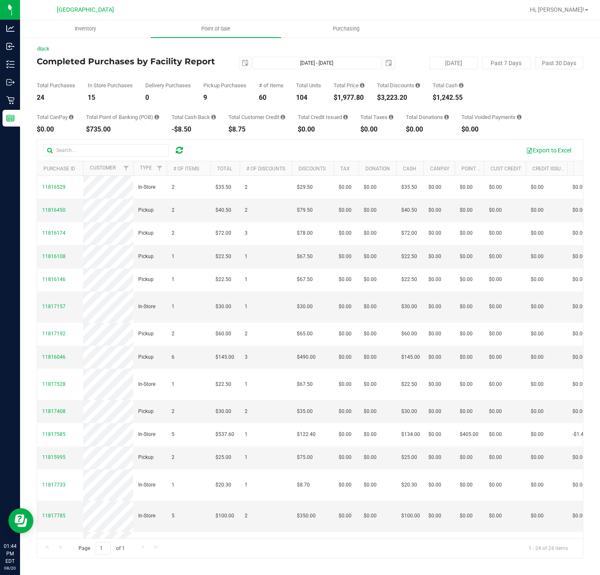
scroll to position [0, 469]
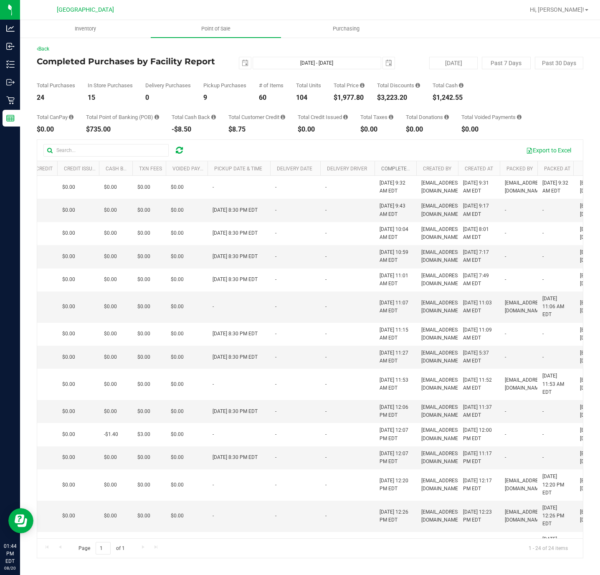
click at [402, 169] on link "Completed At" at bounding box center [399, 169] width 36 height 6
click at [402, 170] on link "Completed At" at bounding box center [404, 168] width 46 height 6
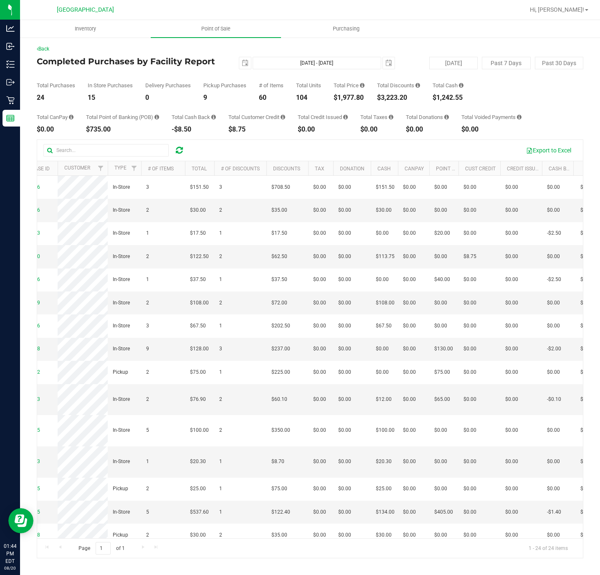
scroll to position [0, 0]
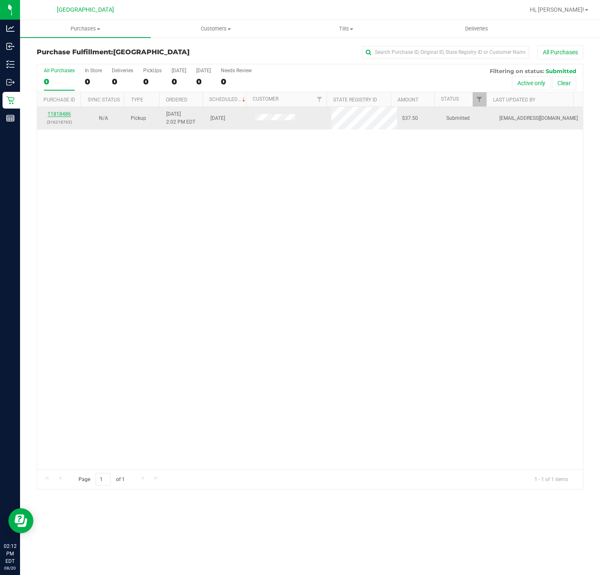
click at [55, 117] on link "11818486" at bounding box center [59, 114] width 23 height 6
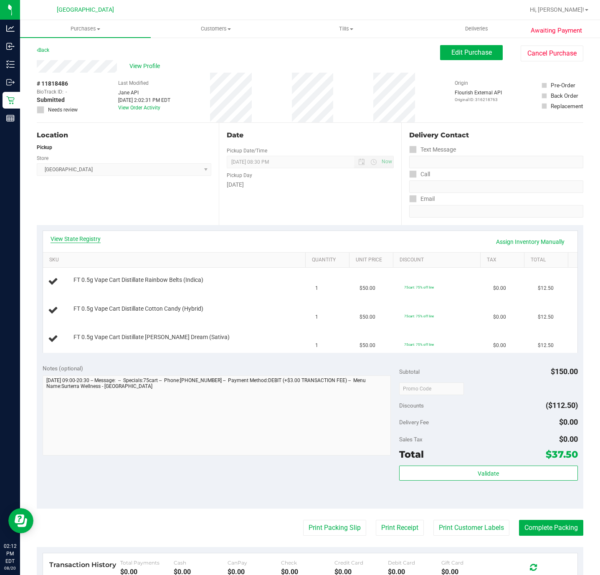
click at [88, 237] on link "View State Registry" at bounding box center [76, 239] width 50 height 8
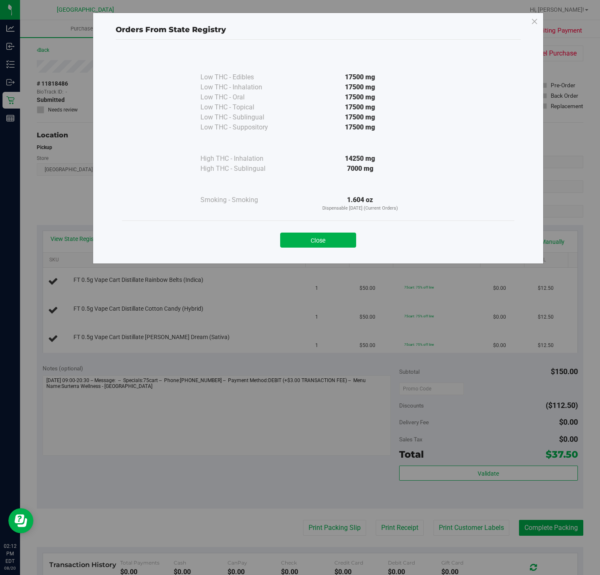
drag, startPoint x: 298, startPoint y: 238, endPoint x: 252, endPoint y: 225, distance: 47.5
click at [298, 238] on button "Close" at bounding box center [318, 240] width 76 height 15
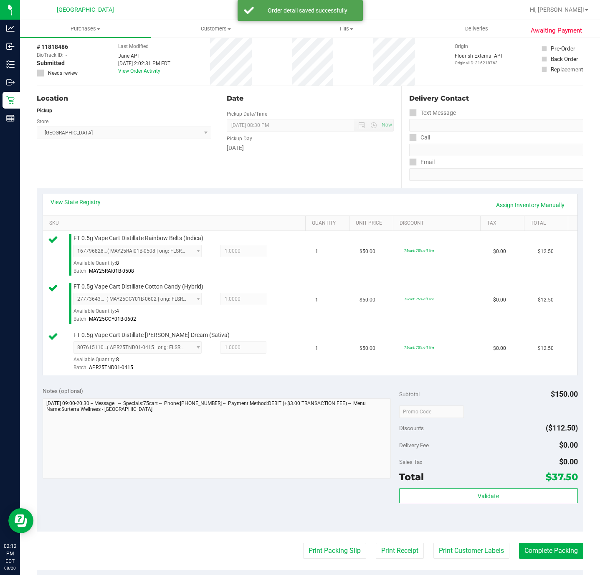
scroll to position [125, 0]
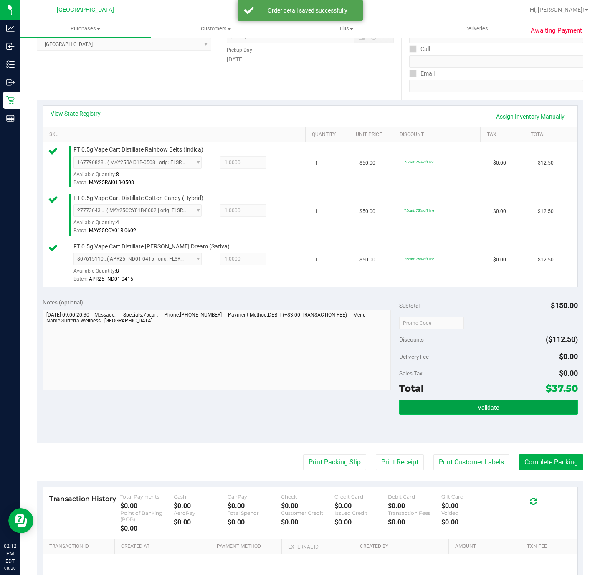
click at [514, 403] on button "Validate" at bounding box center [488, 407] width 178 height 15
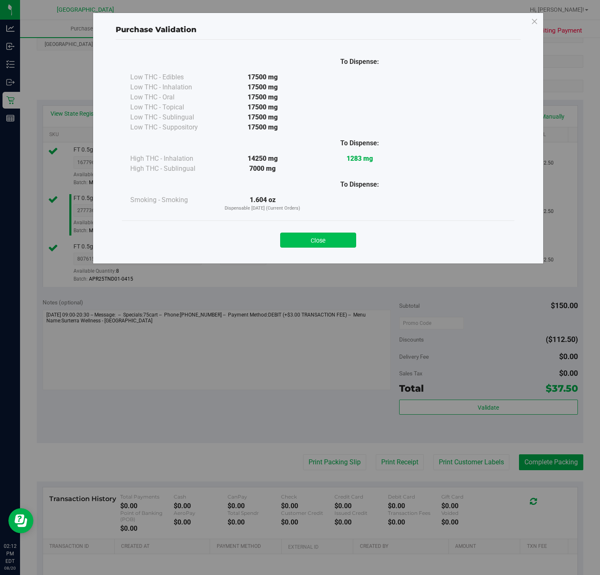
click at [314, 237] on button "Close" at bounding box center [318, 240] width 76 height 15
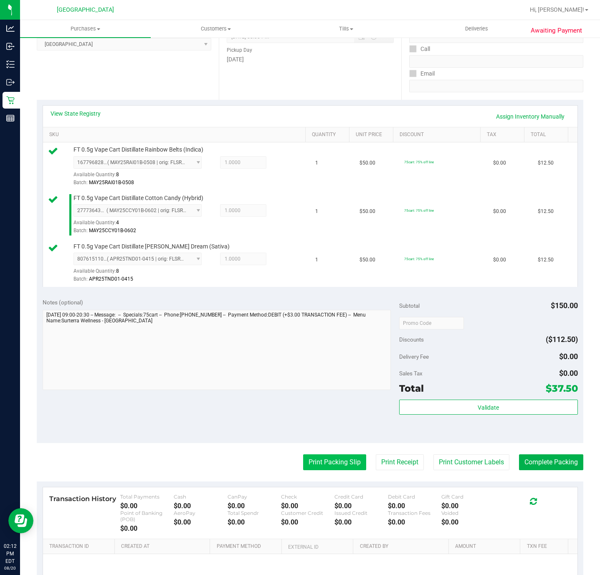
click at [317, 459] on button "Print Packing Slip" at bounding box center [334, 463] width 63 height 16
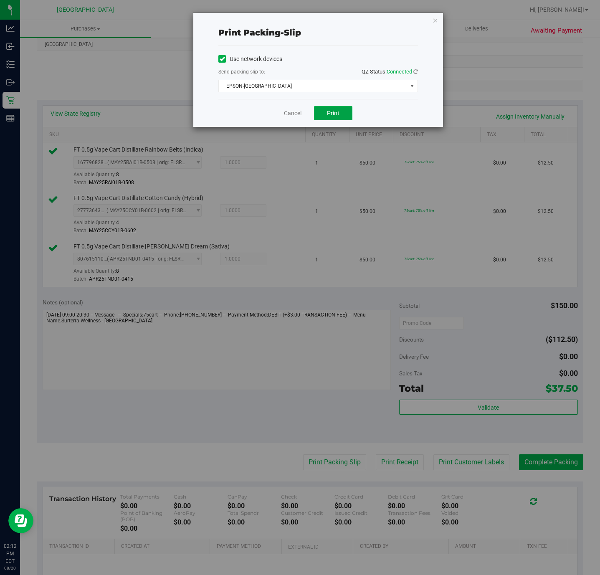
drag, startPoint x: 331, startPoint y: 112, endPoint x: 362, endPoint y: 146, distance: 46.2
click at [331, 113] on span "Print" at bounding box center [333, 113] width 13 height 7
click at [285, 84] on span "EPSON-[GEOGRAPHIC_DATA]" at bounding box center [313, 86] width 188 height 12
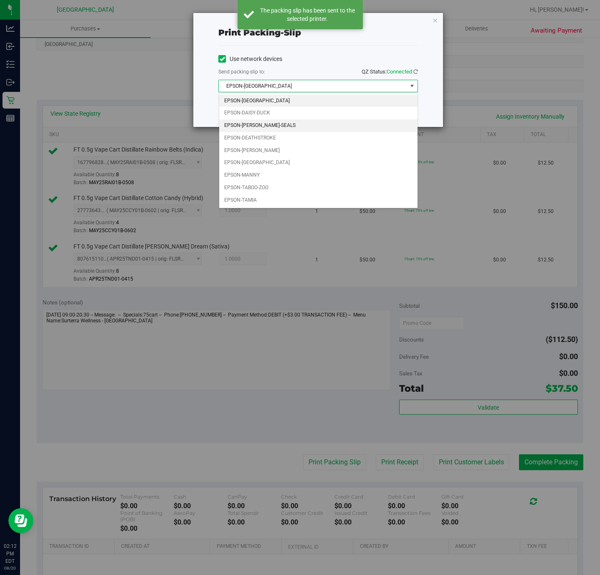
click at [269, 123] on li "EPSON-[PERSON_NAME]-SEALS" at bounding box center [318, 126] width 198 height 13
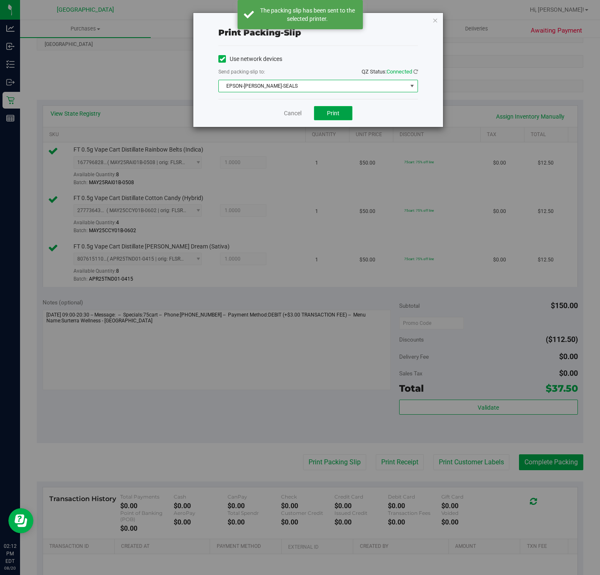
click at [338, 119] on button "Print" at bounding box center [333, 113] width 38 height 14
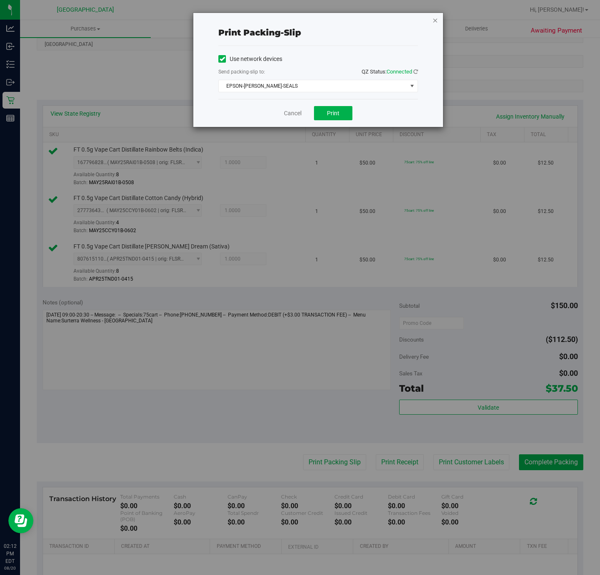
click at [435, 19] on icon "button" at bounding box center [435, 20] width 6 height 10
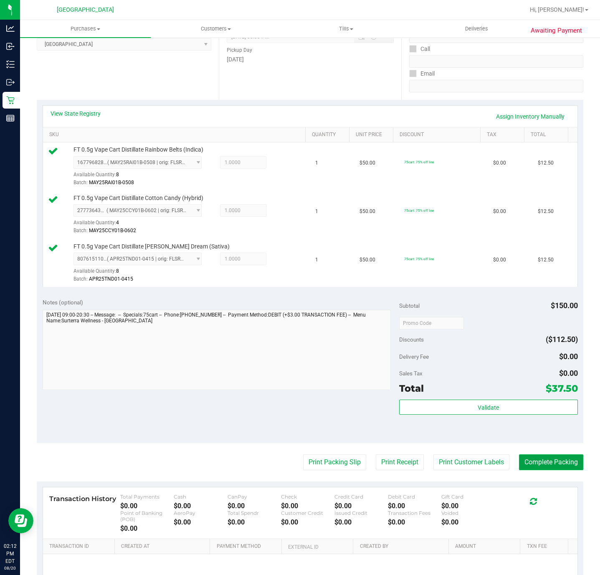
click at [540, 463] on button "Complete Packing" at bounding box center [551, 463] width 64 height 16
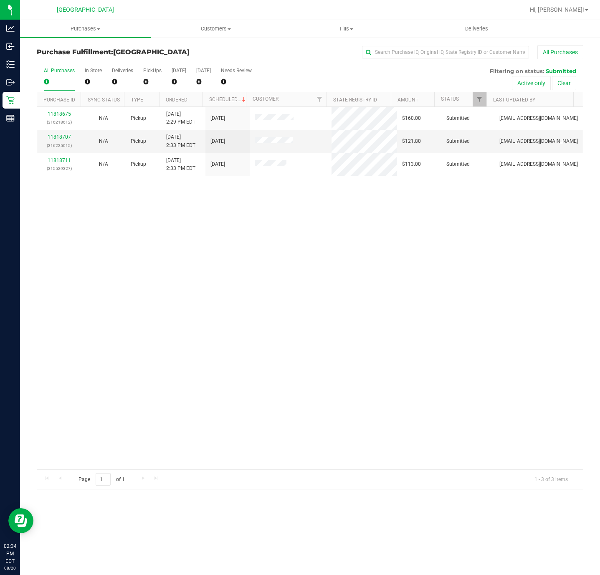
drag, startPoint x: 269, startPoint y: 280, endPoint x: 252, endPoint y: 197, distance: 84.0
click at [270, 272] on div "11818675 (316218612) N/A Pickup 8/20/2025 2:29 PM EDT 8/20/2025 $160.00 Submitt…" at bounding box center [310, 288] width 546 height 363
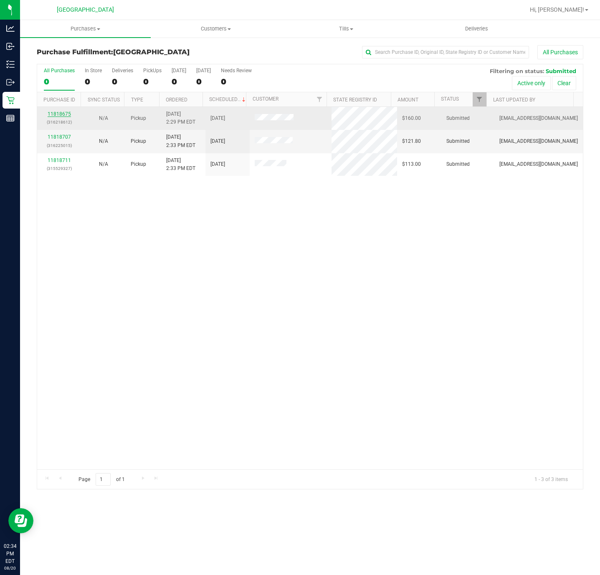
click at [64, 114] on link "11818675" at bounding box center [59, 114] width 23 height 6
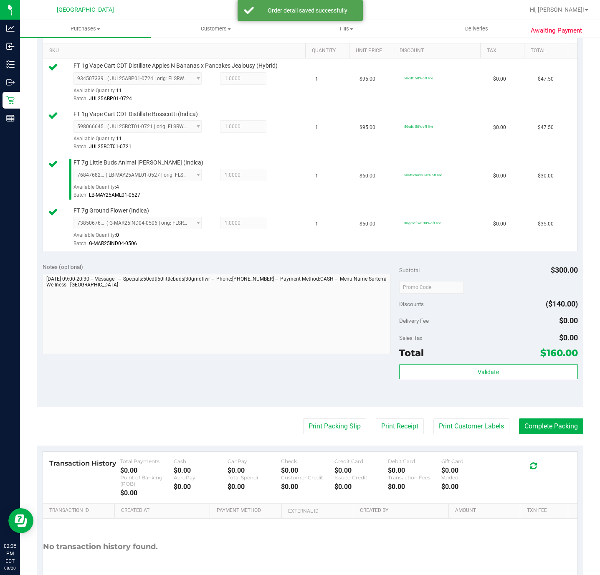
scroll to position [251, 0]
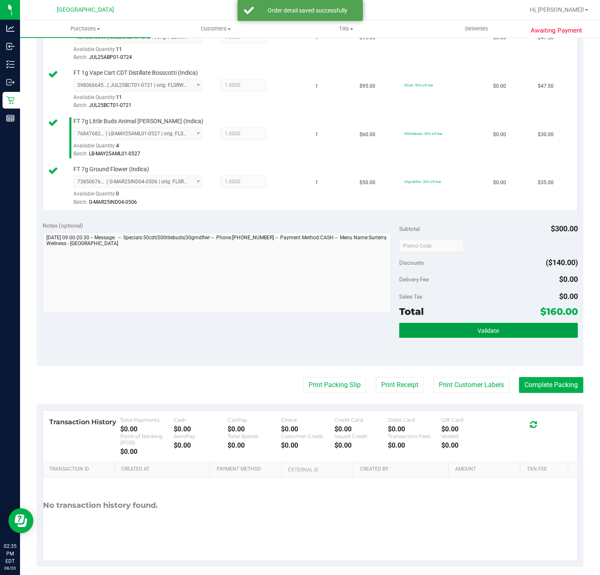
click at [445, 331] on button "Validate" at bounding box center [488, 330] width 178 height 15
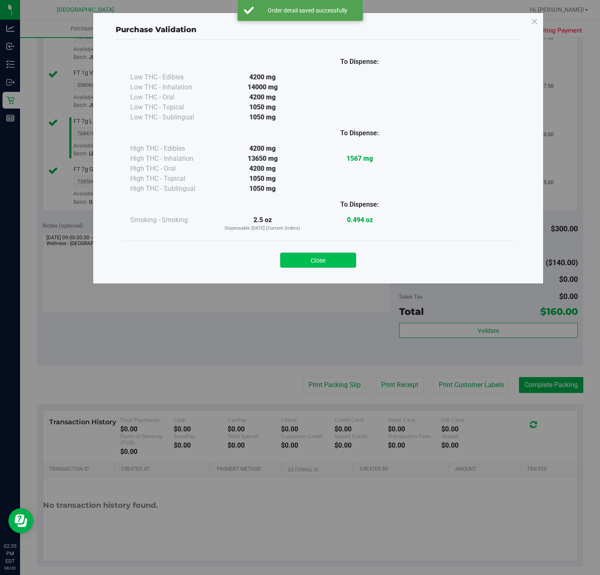
click at [340, 260] on button "Close" at bounding box center [318, 260] width 76 height 15
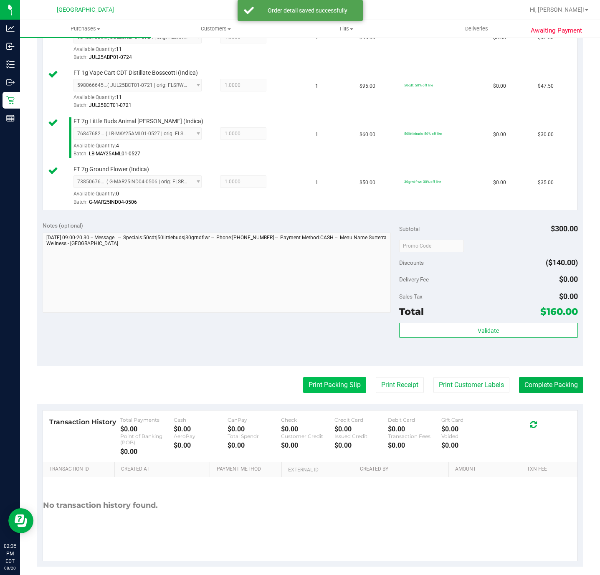
click at [325, 385] on button "Print Packing Slip" at bounding box center [334, 385] width 63 height 16
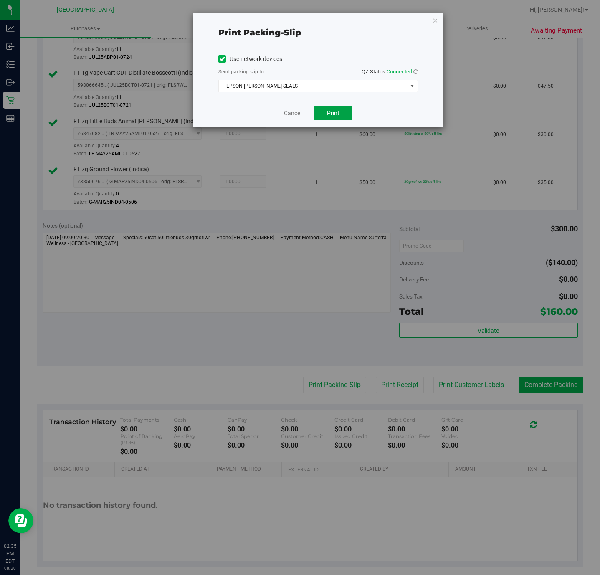
click at [338, 112] on span "Print" at bounding box center [333, 113] width 13 height 7
click at [434, 19] on icon "button" at bounding box center [435, 20] width 6 height 10
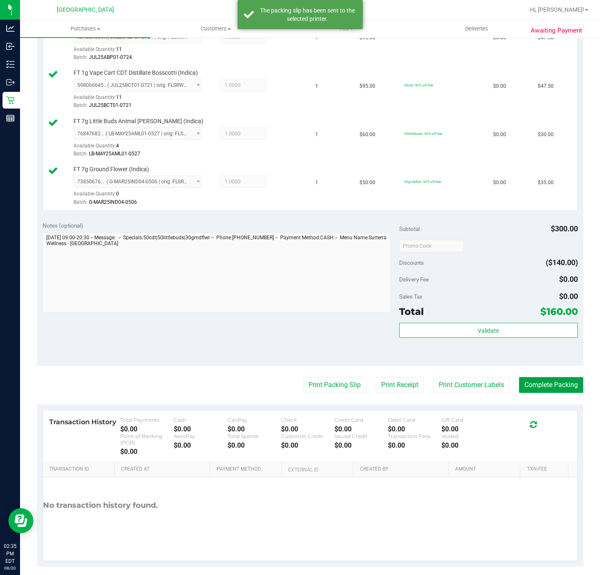
click at [526, 392] on button "Complete Packing" at bounding box center [551, 385] width 64 height 16
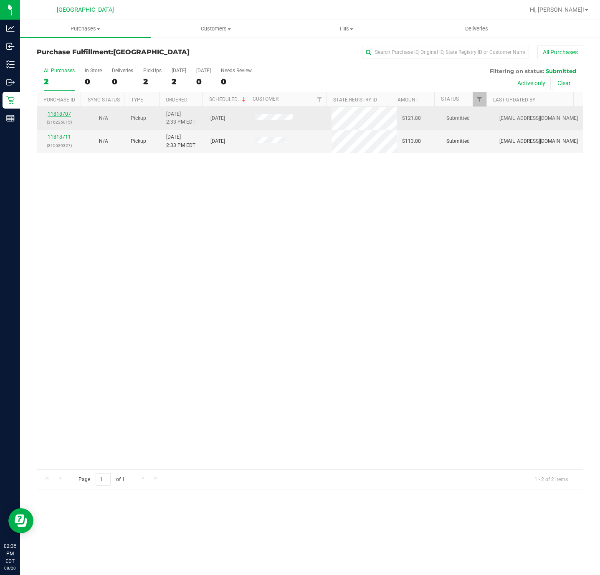
click at [63, 112] on link "11818707" at bounding box center [59, 114] width 23 height 6
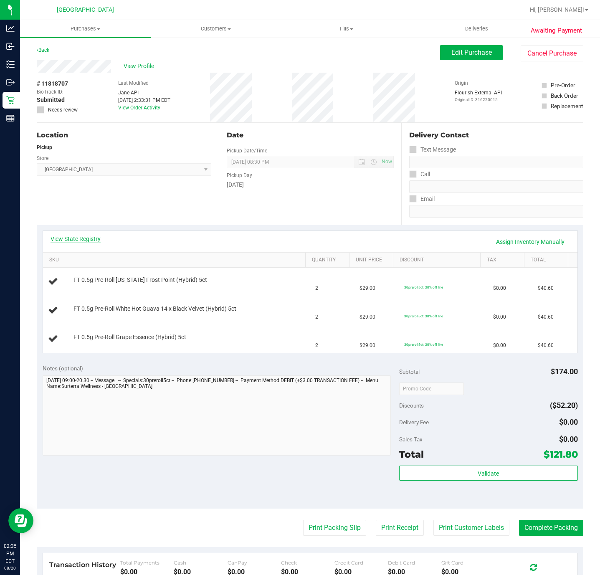
click at [68, 239] on link "View State Registry" at bounding box center [76, 239] width 50 height 8
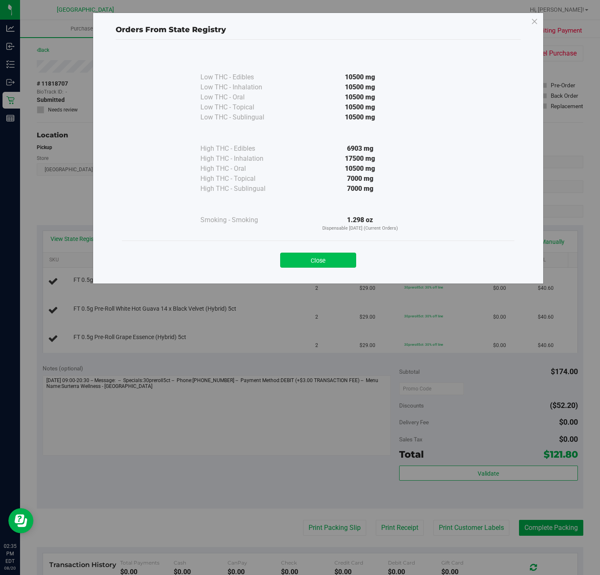
click at [313, 264] on button "Close" at bounding box center [318, 260] width 76 height 15
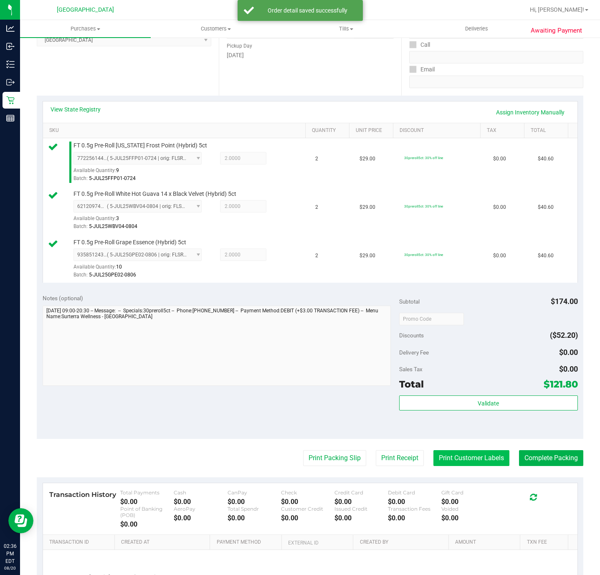
scroll to position [215, 0]
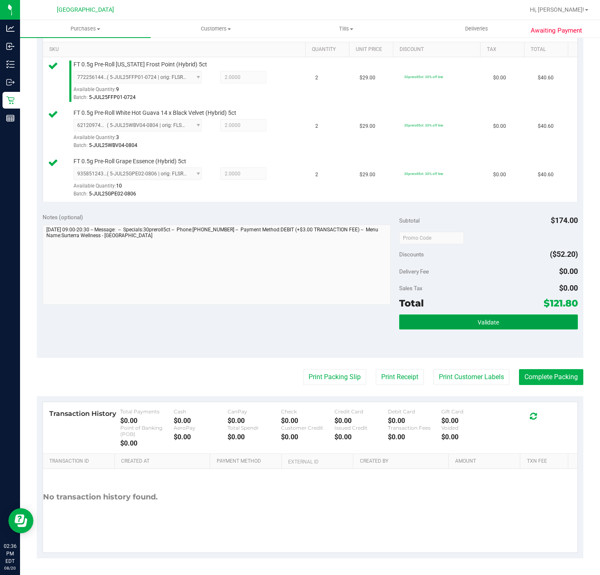
click at [432, 315] on button "Validate" at bounding box center [488, 322] width 178 height 15
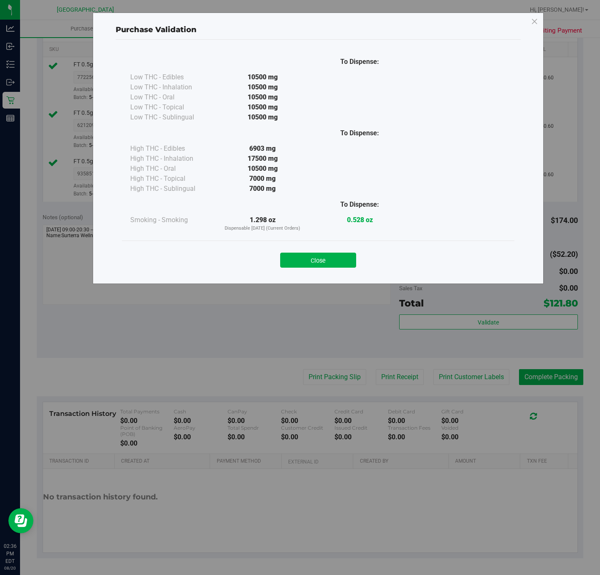
click at [318, 259] on button "Close" at bounding box center [318, 260] width 76 height 15
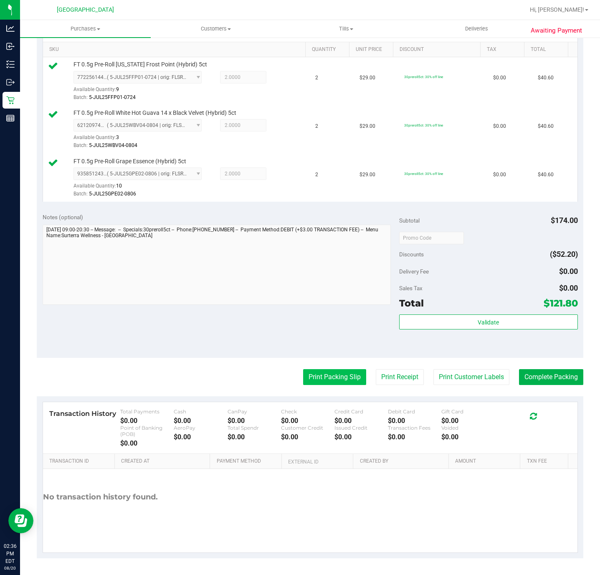
click at [321, 370] on button "Print Packing Slip" at bounding box center [334, 377] width 63 height 16
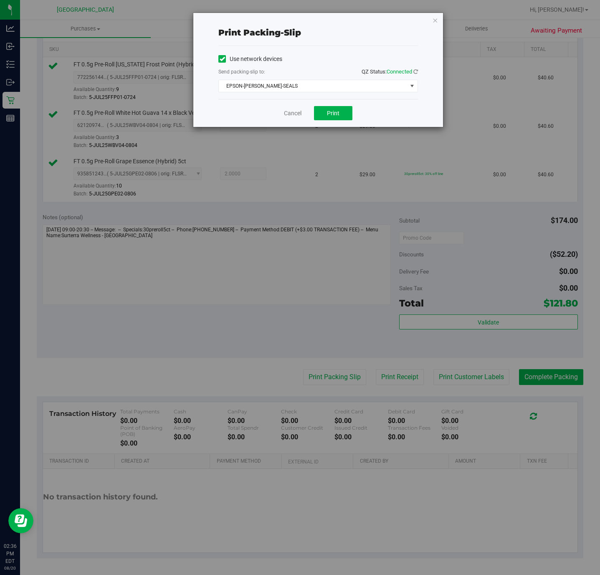
click at [333, 106] on div "Cancel Print" at bounding box center [319, 113] width 200 height 28
drag, startPoint x: 354, startPoint y: 116, endPoint x: 348, endPoint y: 114, distance: 6.5
click at [353, 116] on div "Cancel Print" at bounding box center [319, 113] width 200 height 28
click at [345, 114] on button "Print" at bounding box center [333, 113] width 38 height 14
click at [432, 19] on icon "button" at bounding box center [435, 20] width 6 height 10
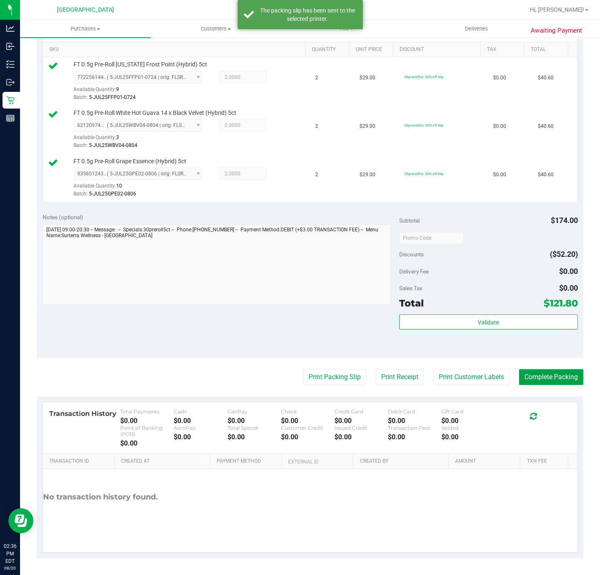
click at [519, 375] on button "Complete Packing" at bounding box center [551, 377] width 64 height 16
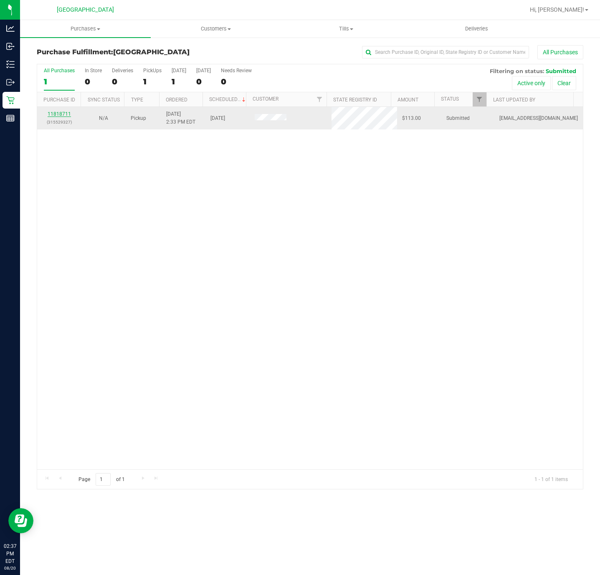
click at [63, 117] on link "11818711" at bounding box center [59, 114] width 23 height 6
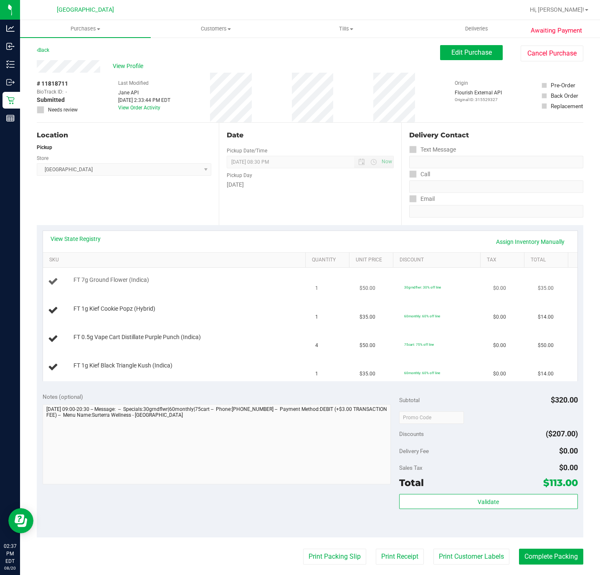
click at [117, 280] on span "FT 7g Ground Flower (Indica)" at bounding box center [112, 280] width 76 height 8
copy div "FT 7g Ground Flower (Indica)"
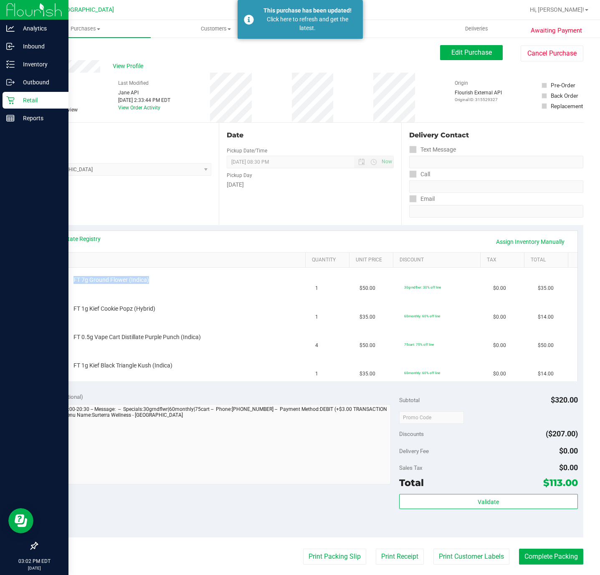
click at [33, 102] on p "Retail" at bounding box center [40, 100] width 50 height 10
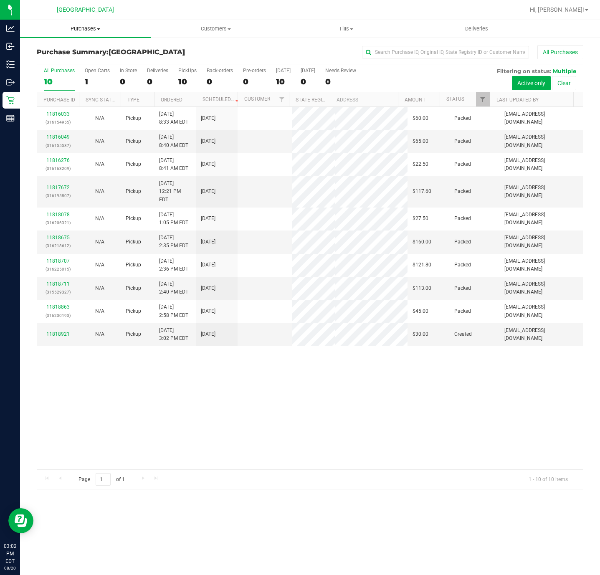
click at [86, 29] on span "Purchases" at bounding box center [85, 29] width 131 height 8
click at [73, 62] on li "Fulfillment" at bounding box center [85, 61] width 131 height 10
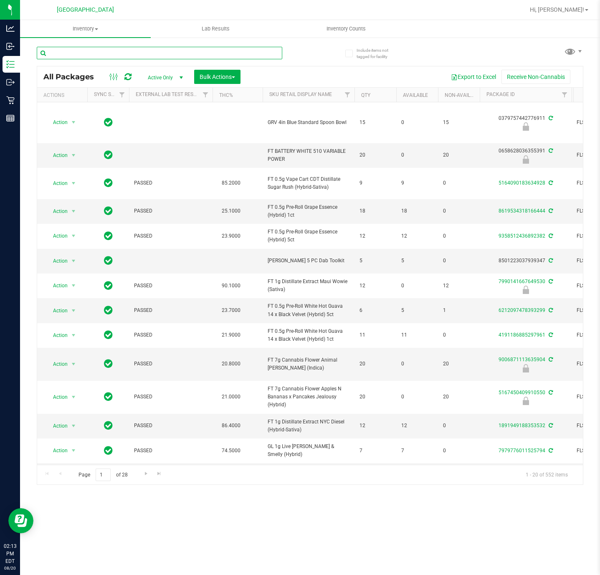
click at [119, 53] on input "text" at bounding box center [160, 53] width 246 height 13
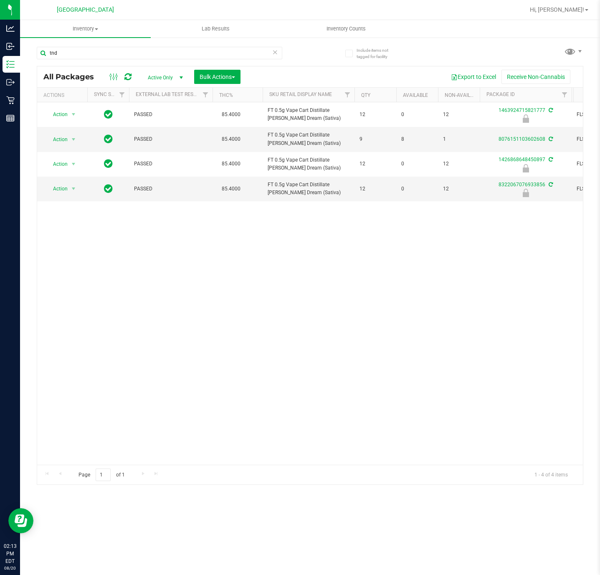
click at [329, 306] on div "Action Action Edit attributes Global inventory Locate package Package audit log…" at bounding box center [310, 283] width 546 height 363
click at [162, 54] on input "tnd" at bounding box center [160, 53] width 246 height 13
paste input "FT 7g Ground Flower (Indica)"
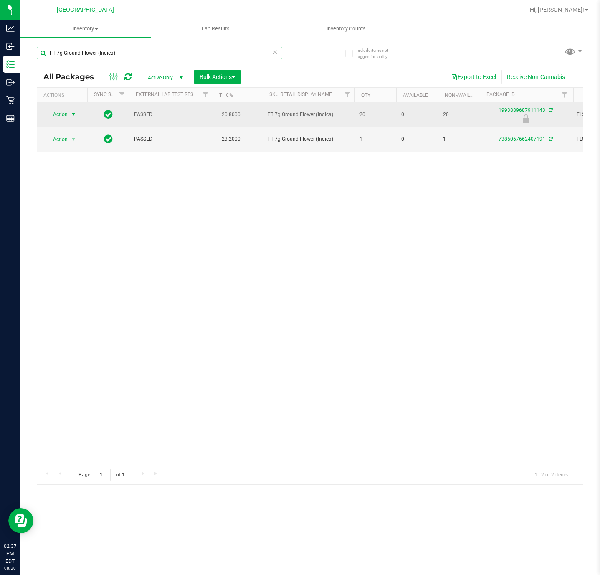
type input "FT 7g Ground Flower (Indica)"
click at [70, 113] on span "select" at bounding box center [73, 114] width 7 height 7
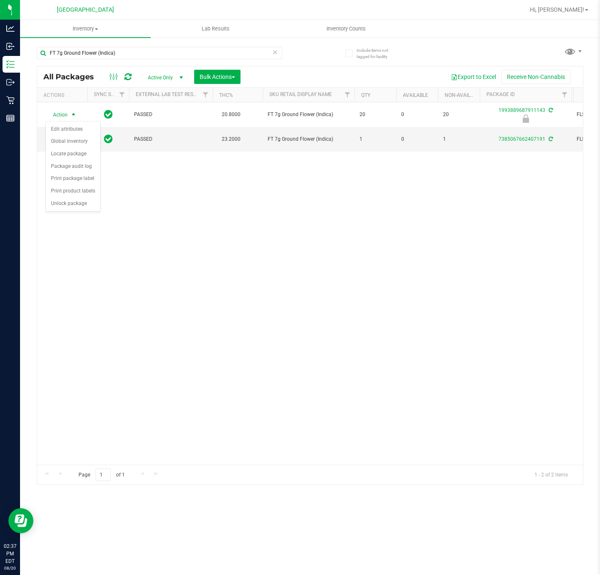
click at [128, 259] on div "Action Action Edit attributes Global inventory Locate package Package audit log…" at bounding box center [310, 283] width 546 height 363
